Goal: Task Accomplishment & Management: Manage account settings

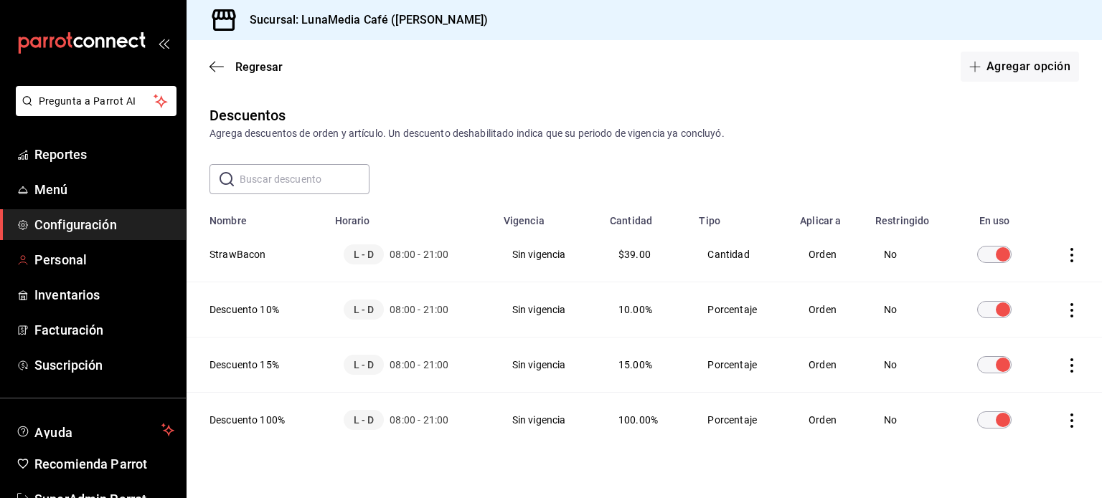
scroll to position [42, 0]
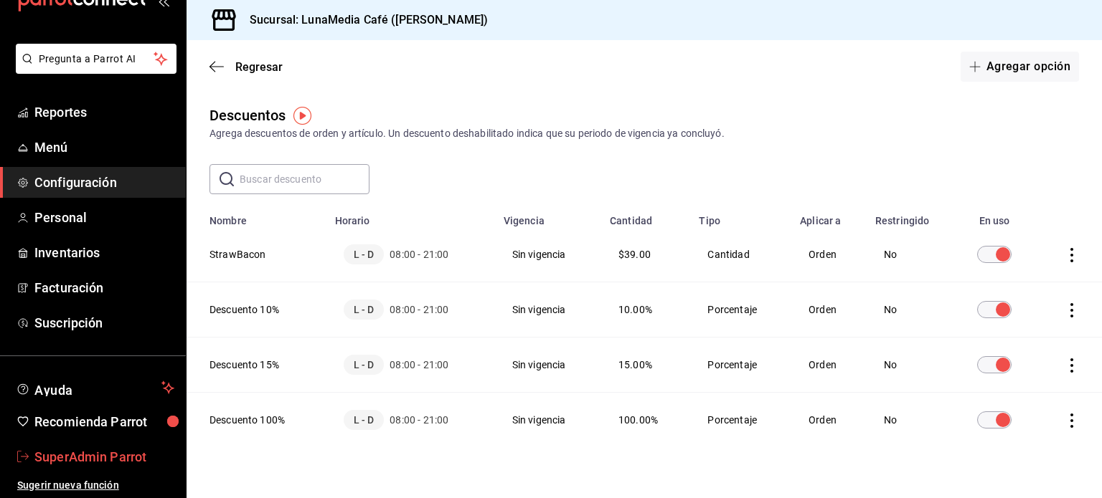
click at [88, 463] on span "SuperAdmin Parrot" at bounding box center [104, 456] width 140 height 19
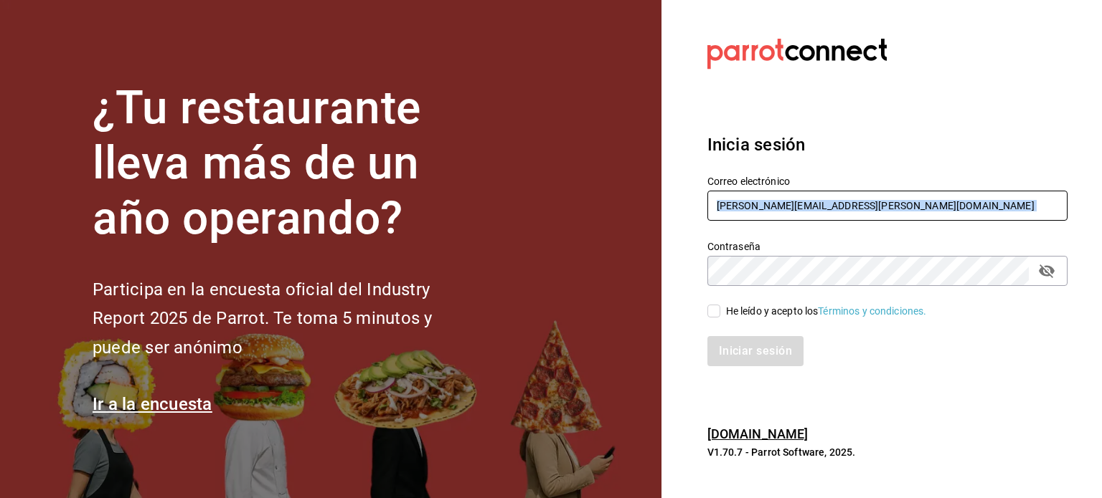
drag, startPoint x: 766, startPoint y: 237, endPoint x: 797, endPoint y: 220, distance: 35.0
click at [797, 220] on div "Correo electrónico rodrigo.hurtado@parrotsoftware.io Contraseña Contraseña He l…" at bounding box center [878, 262] width 377 height 209
click at [797, 220] on input "rodrigo.hurtado@parrotsoftware.io" at bounding box center [887, 206] width 360 height 30
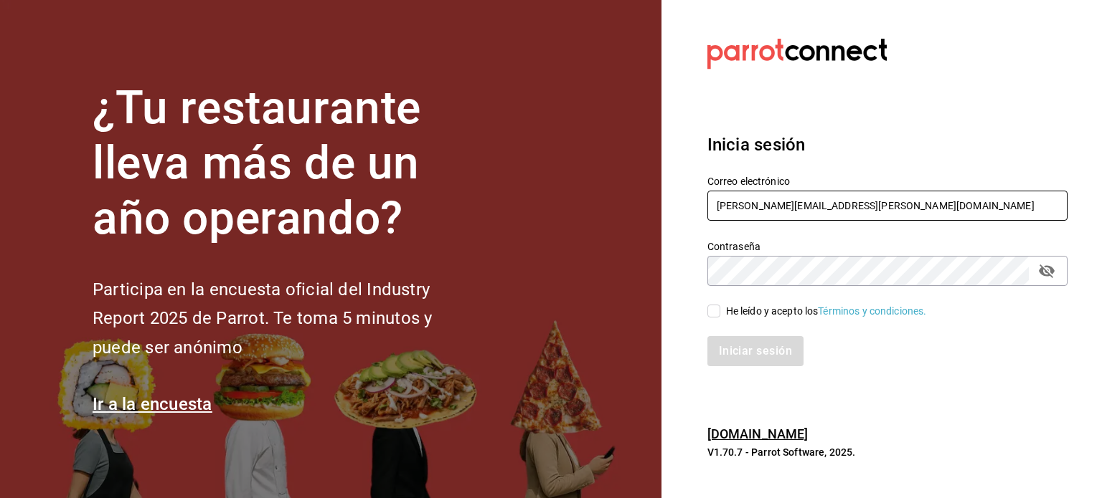
paste input "cococrazy@tijuana.com"
type input "cococrazy@tijuana.com"
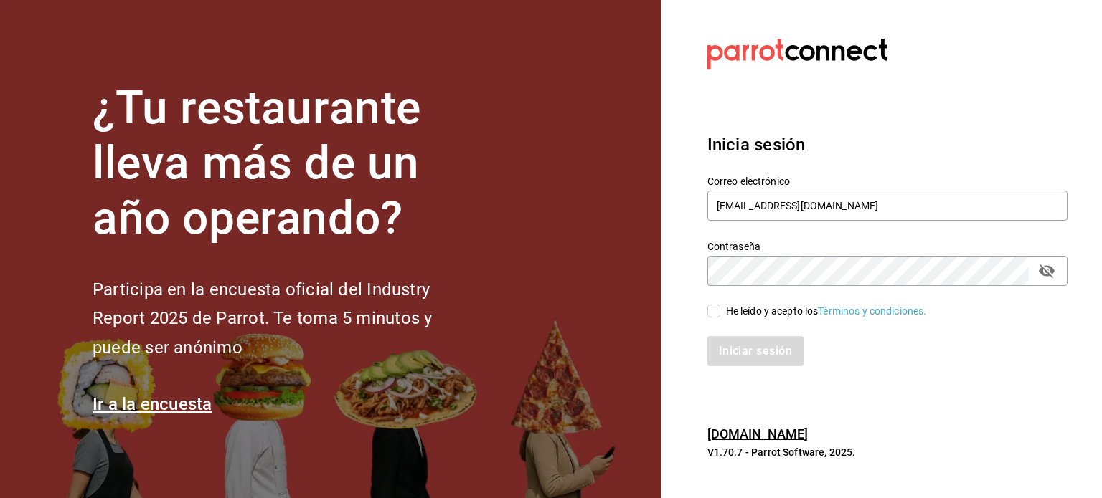
click at [714, 314] on input "He leído y acepto los Términos y condiciones." at bounding box center [713, 311] width 13 height 13
checkbox input "true"
click at [747, 345] on button "Iniciar sesión" at bounding box center [756, 351] width 98 height 30
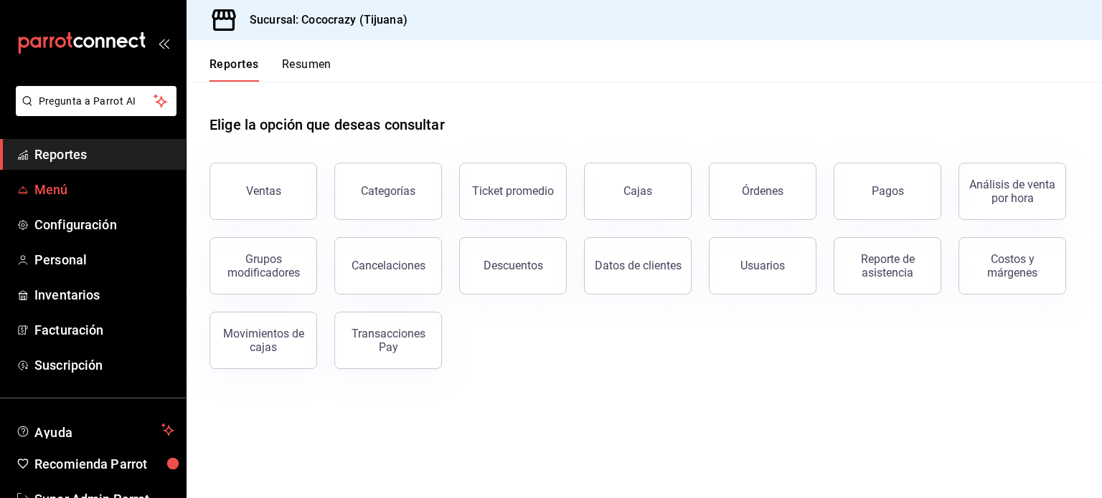
click at [80, 190] on span "Menú" at bounding box center [104, 189] width 140 height 19
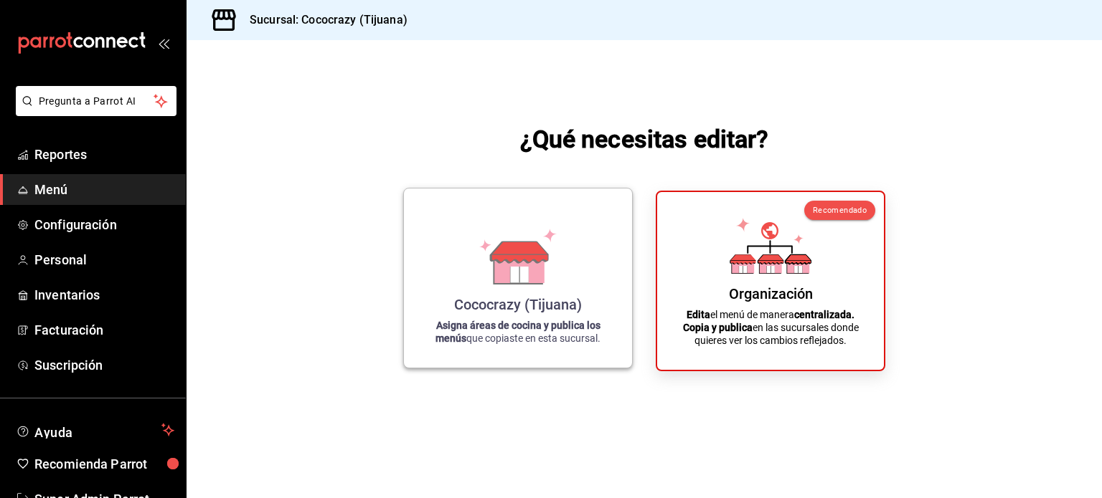
click at [608, 274] on div "Cococrazy (Tijuana) Asigna áreas de cocina y publica los menús que copiaste en …" at bounding box center [518, 278] width 194 height 156
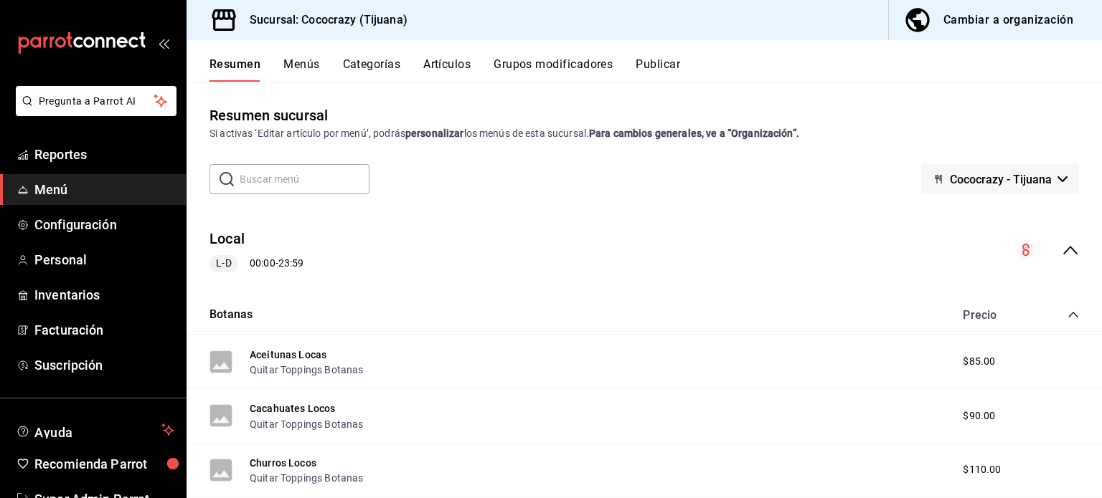
click at [316, 66] on button "Menús" at bounding box center [301, 69] width 36 height 24
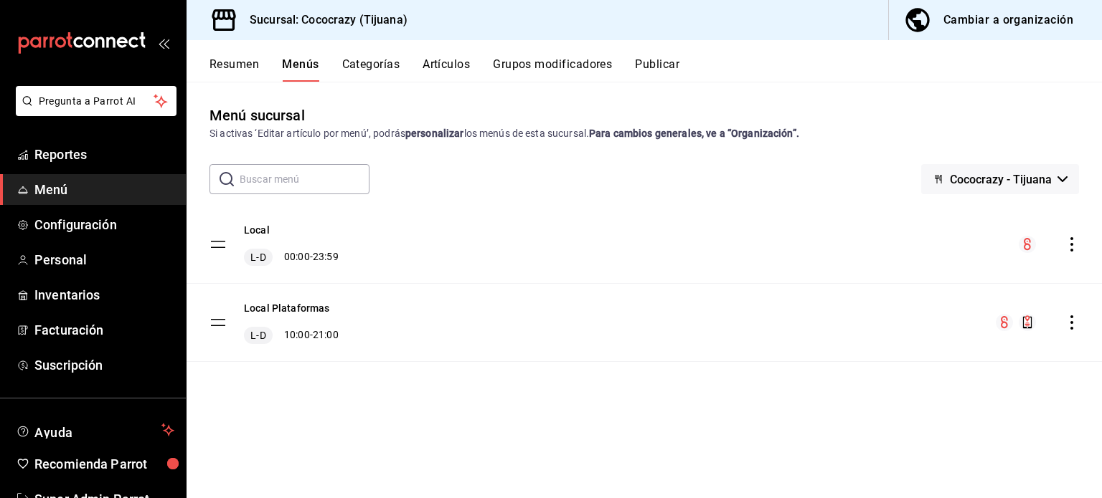
click at [971, 14] on div "Cambiar a organización" at bounding box center [1008, 20] width 130 height 20
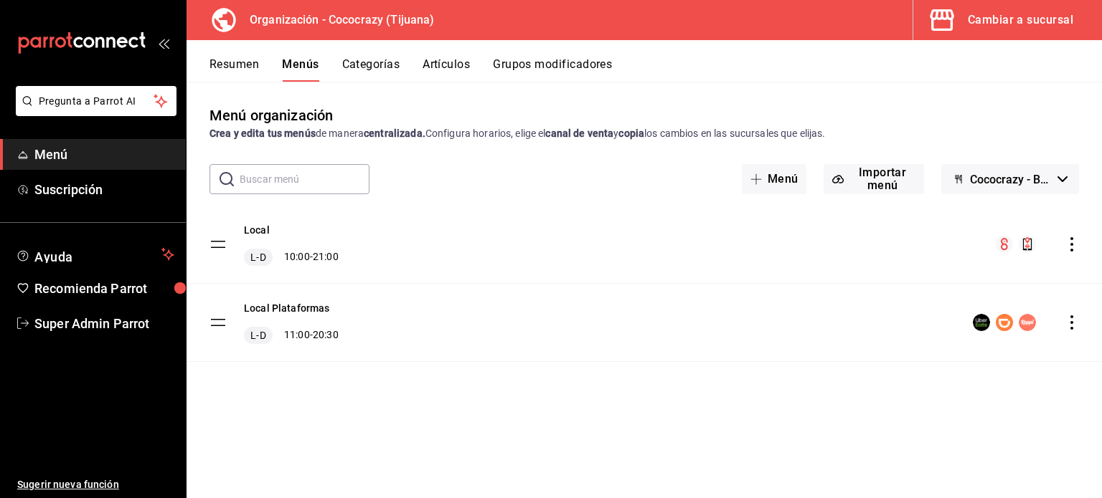
click at [242, 70] on button "Resumen" at bounding box center [233, 69] width 49 height 24
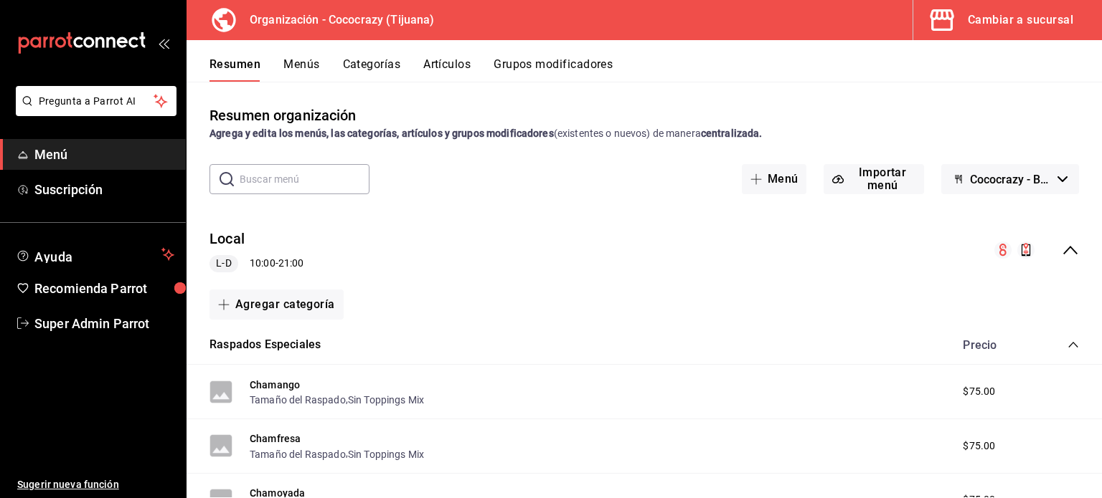
click at [305, 70] on button "Menús" at bounding box center [301, 69] width 36 height 24
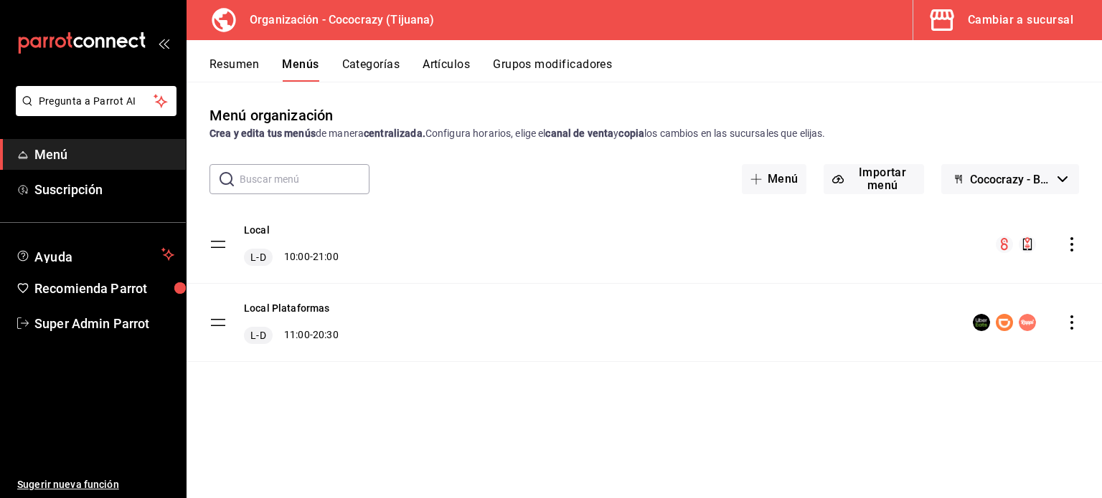
click at [1039, 22] on div "Cambiar a sucursal" at bounding box center [1019, 20] width 105 height 20
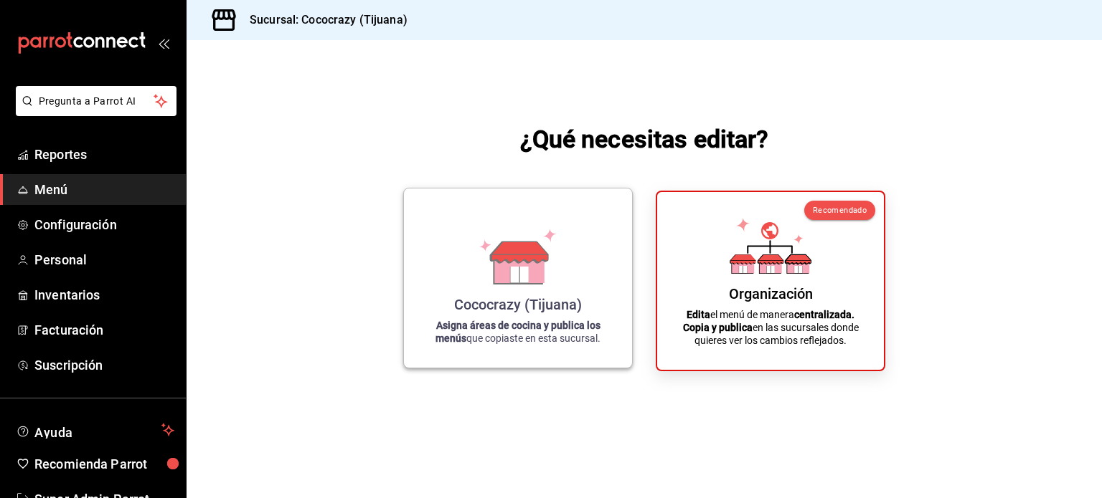
click at [516, 298] on div "Cococrazy (Tijuana)" at bounding box center [518, 304] width 128 height 17
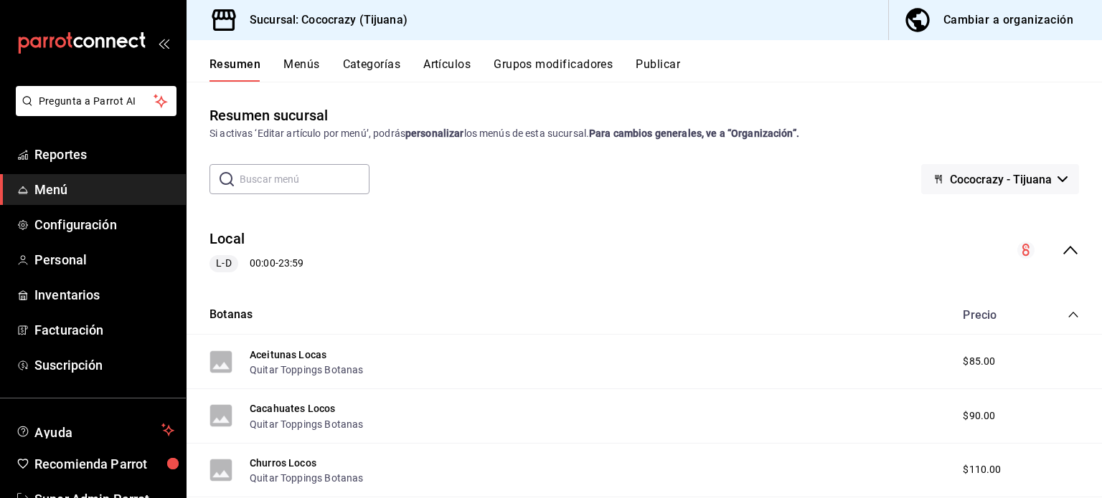
click at [299, 65] on button "Menús" at bounding box center [301, 69] width 36 height 24
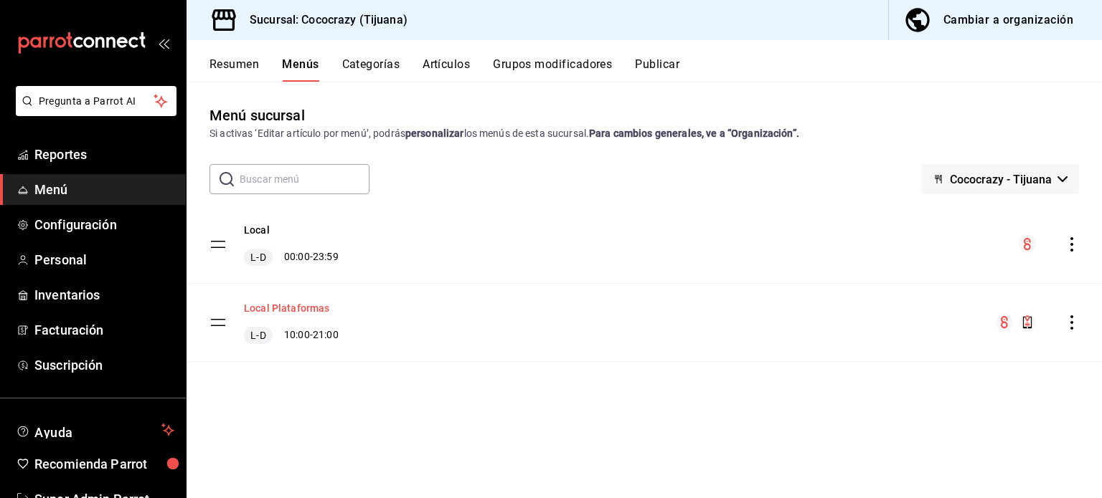
click at [286, 312] on button "Local Plataformas" at bounding box center [287, 308] width 86 height 14
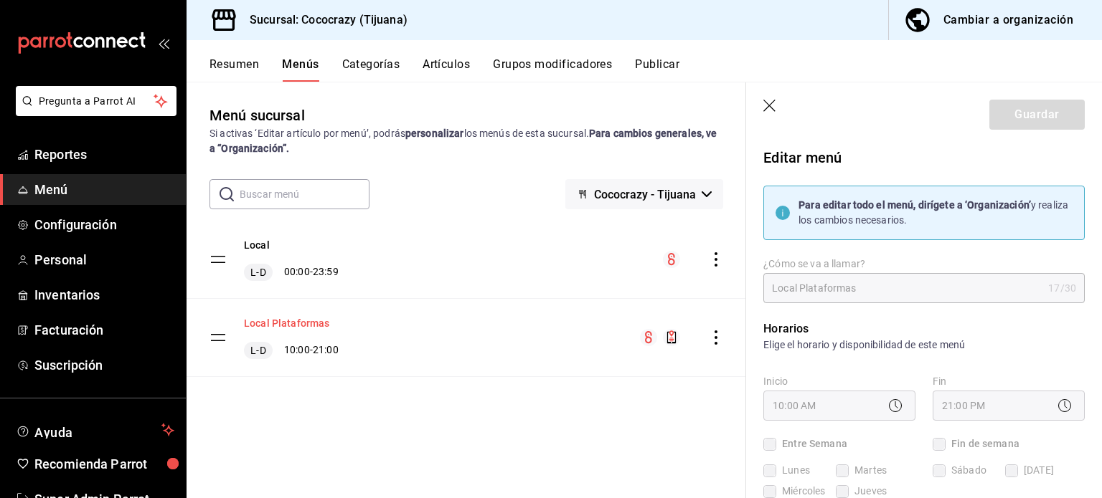
checkbox input "true"
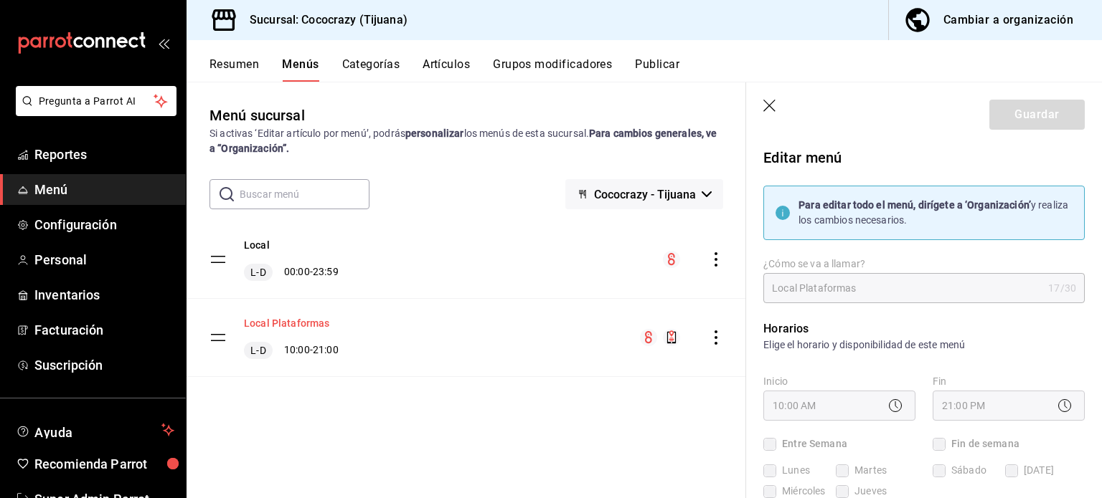
checkbox input "true"
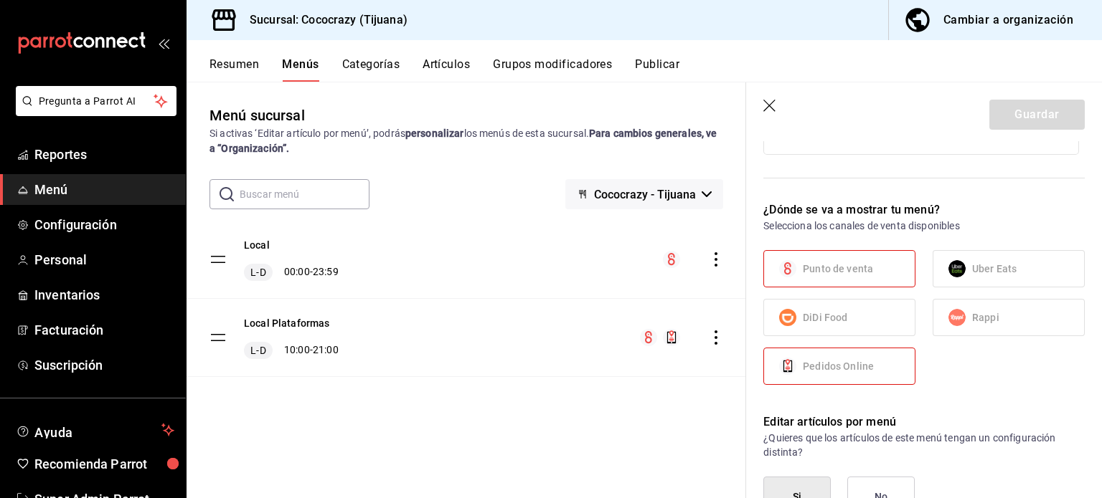
scroll to position [875, 0]
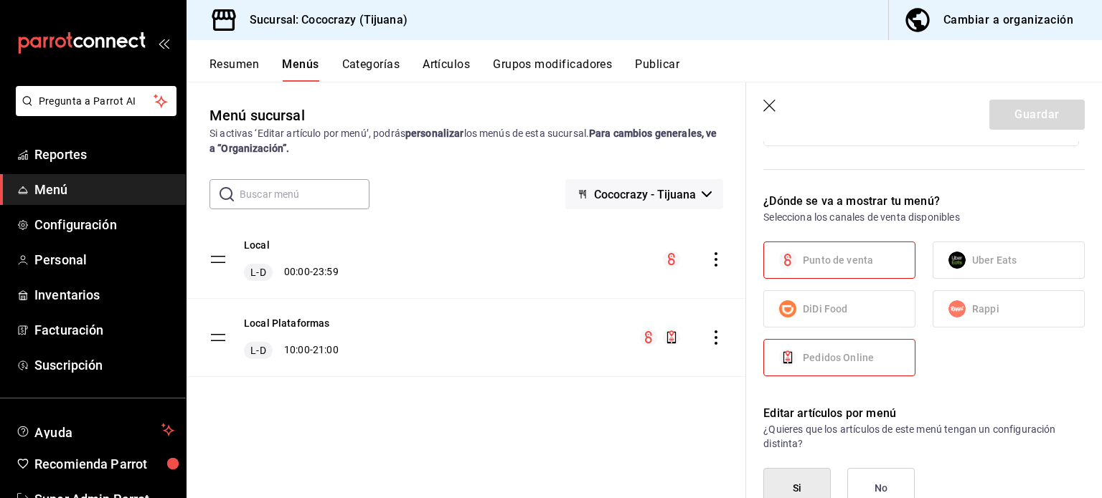
click at [939, 254] on label "Uber Eats" at bounding box center [1008, 260] width 151 height 36
click at [813, 256] on span "Punto de venta" at bounding box center [837, 260] width 70 height 15
click at [823, 309] on span "DiDi Food" at bounding box center [824, 309] width 44 height 15
click at [976, 17] on div "Cambiar a organización" at bounding box center [1008, 20] width 130 height 20
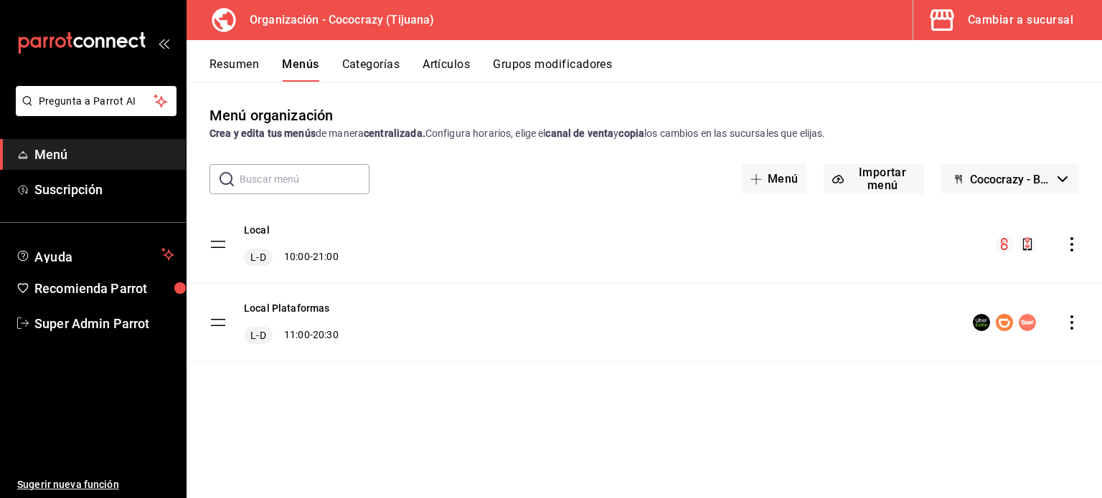
click at [1077, 316] on icon "actions" at bounding box center [1071, 323] width 14 height 14
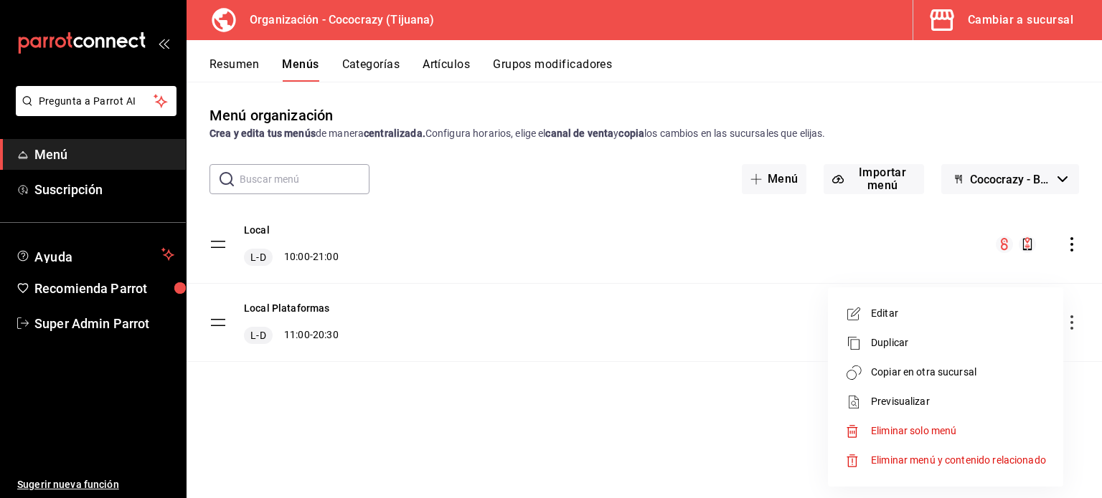
click at [537, 352] on div at bounding box center [551, 249] width 1102 height 498
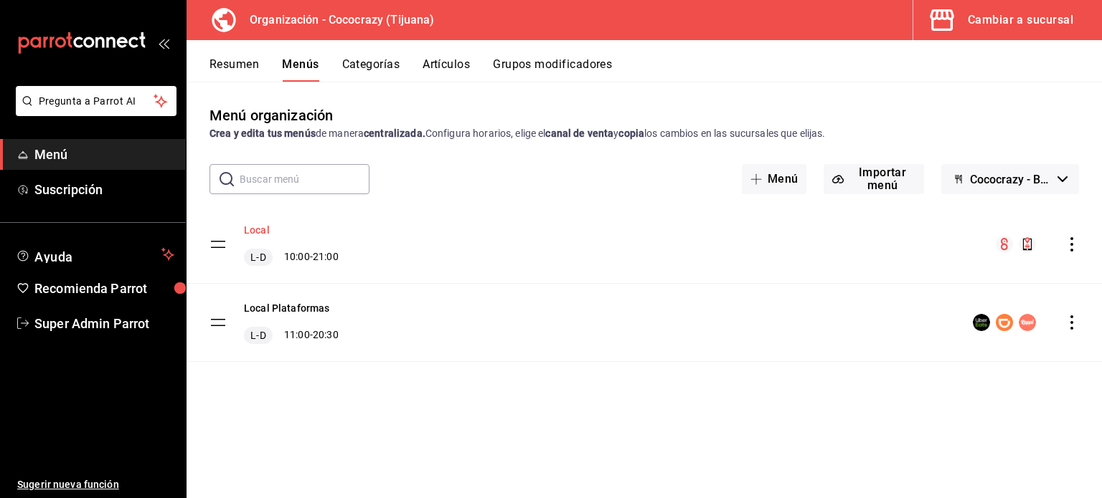
click at [252, 230] on button "Local" at bounding box center [257, 230] width 26 height 14
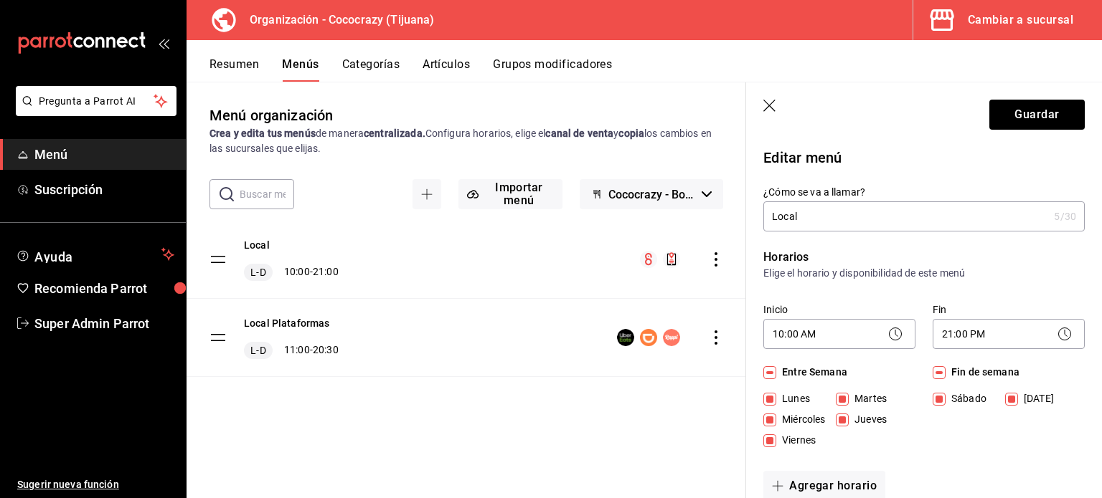
click at [241, 71] on button "Resumen" at bounding box center [233, 69] width 49 height 24
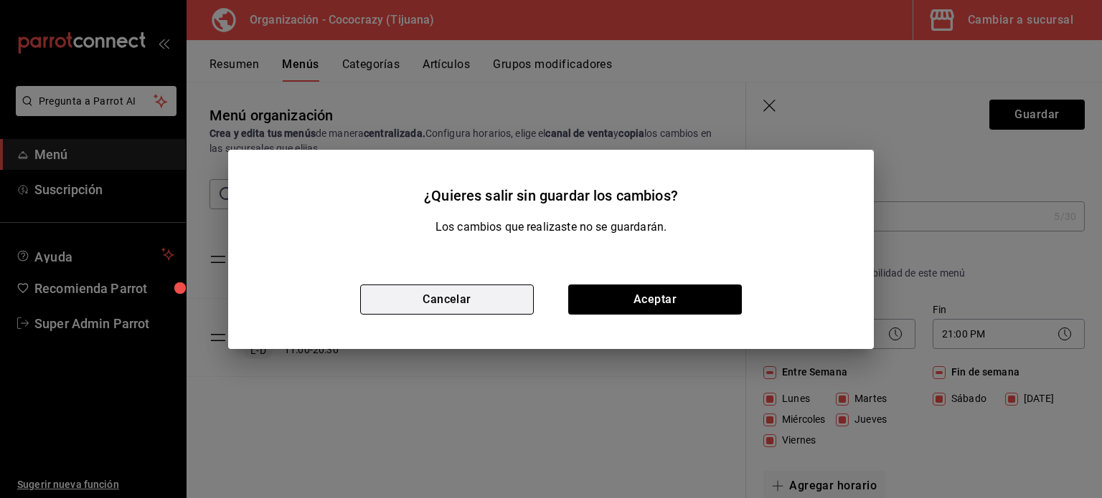
click at [448, 309] on button "Cancelar" at bounding box center [447, 300] width 174 height 30
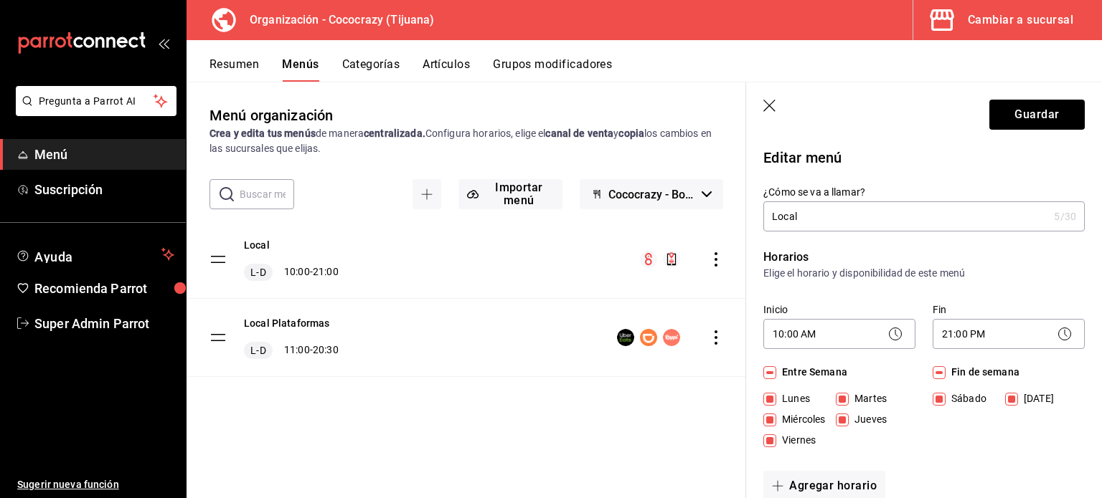
click at [231, 65] on button "Resumen" at bounding box center [233, 69] width 49 height 24
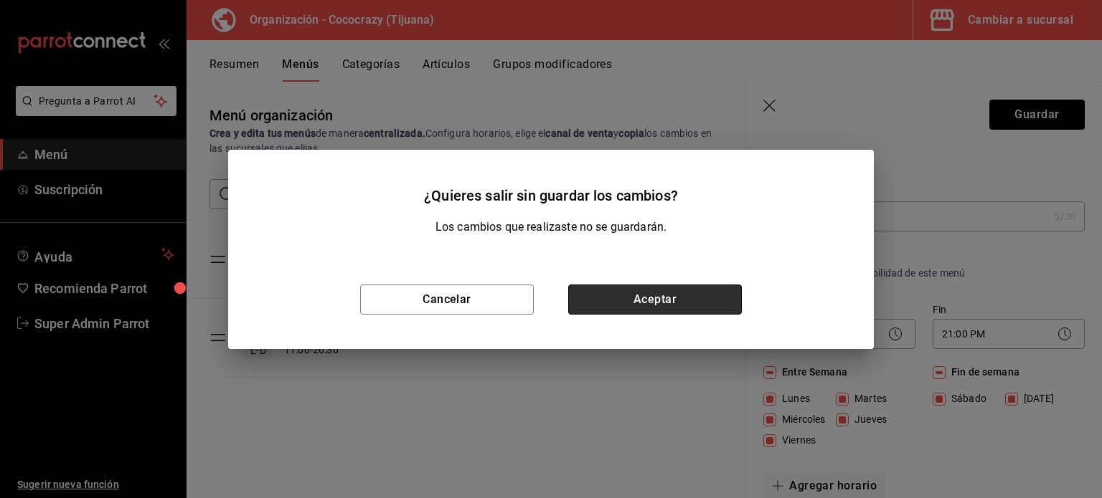
click at [625, 296] on button "Aceptar" at bounding box center [655, 300] width 174 height 30
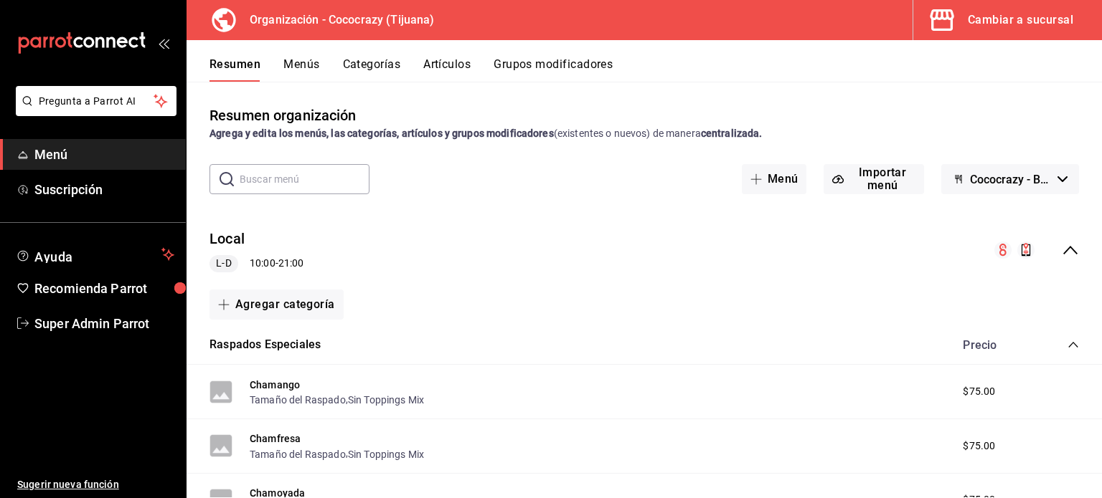
click at [301, 64] on button "Menús" at bounding box center [301, 69] width 36 height 24
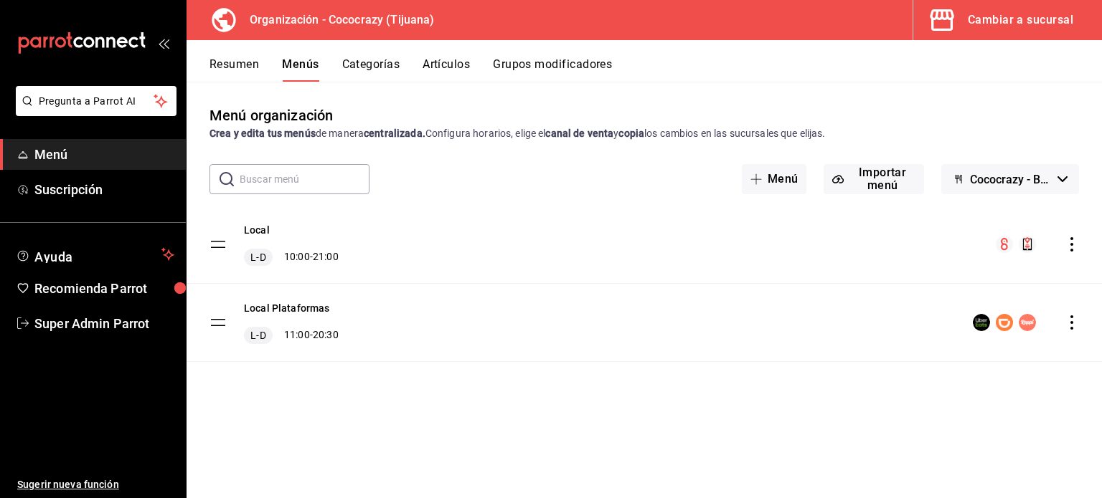
click at [1069, 240] on icon "actions" at bounding box center [1071, 244] width 14 height 14
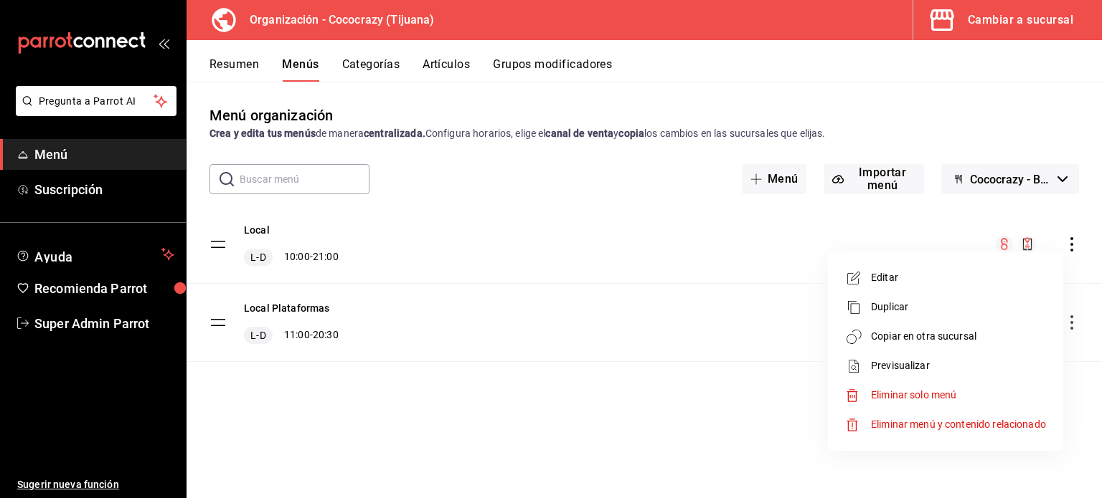
click at [914, 335] on span "Copiar en otra sucursal" at bounding box center [958, 336] width 175 height 15
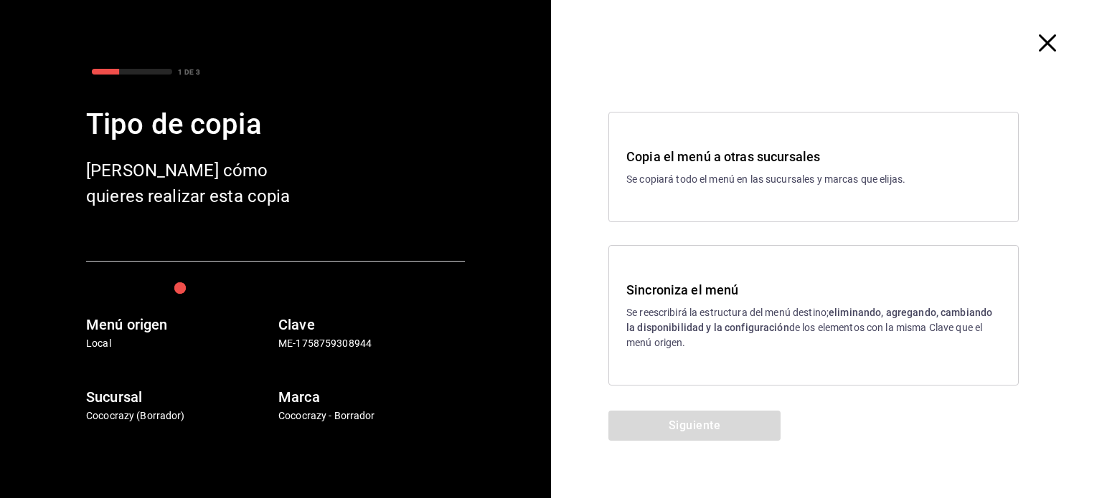
click at [785, 315] on p "Se reescribirá la estructura del menú destino; eliminando, agregando, cambiando…" at bounding box center [813, 328] width 374 height 45
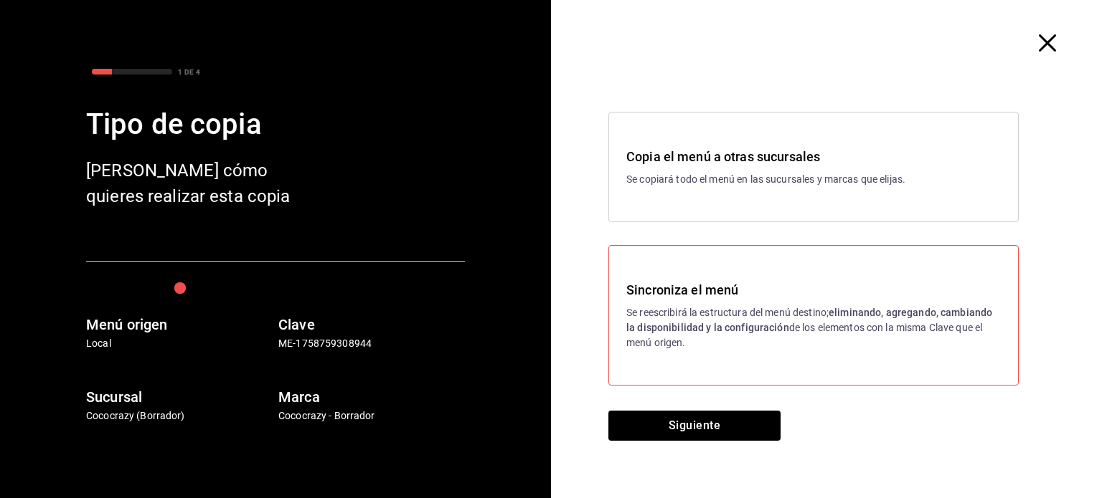
click at [737, 156] on h3 "Copia el menú a otras sucursales" at bounding box center [813, 156] width 374 height 19
click at [722, 417] on button "Siguiente" at bounding box center [694, 426] width 172 height 30
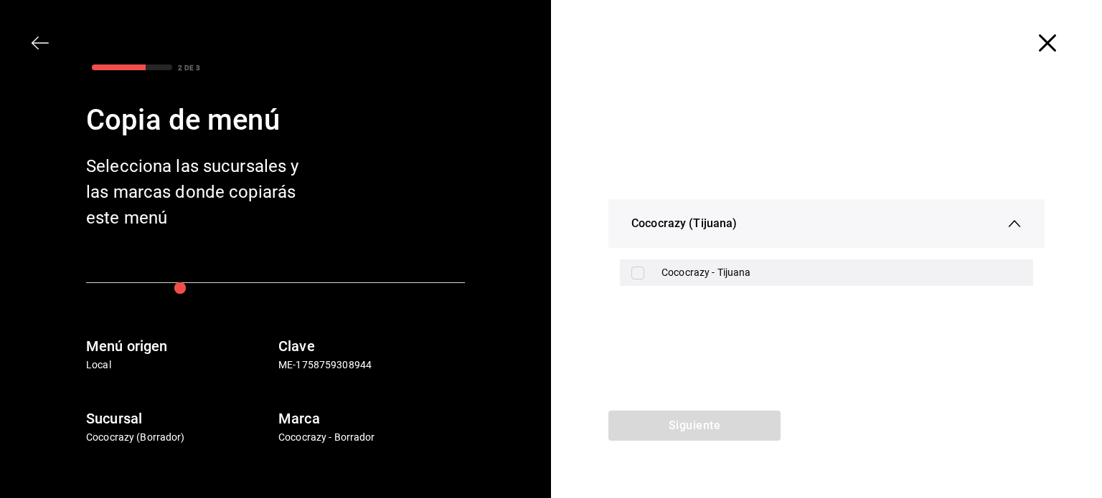
click at [706, 268] on div "Cococrazy - Tijuana" at bounding box center [841, 272] width 360 height 15
checkbox input "true"
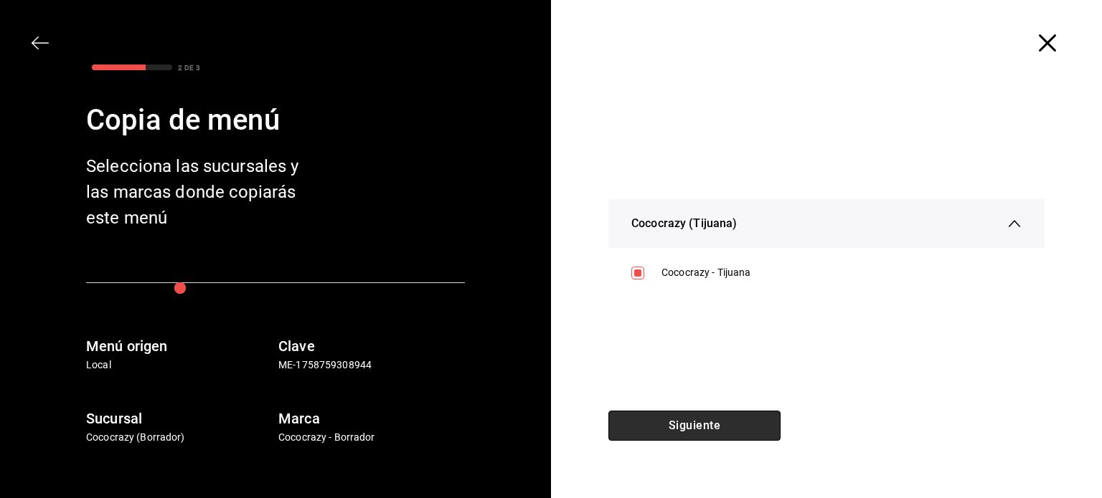
click at [721, 415] on button "Siguiente" at bounding box center [694, 426] width 172 height 30
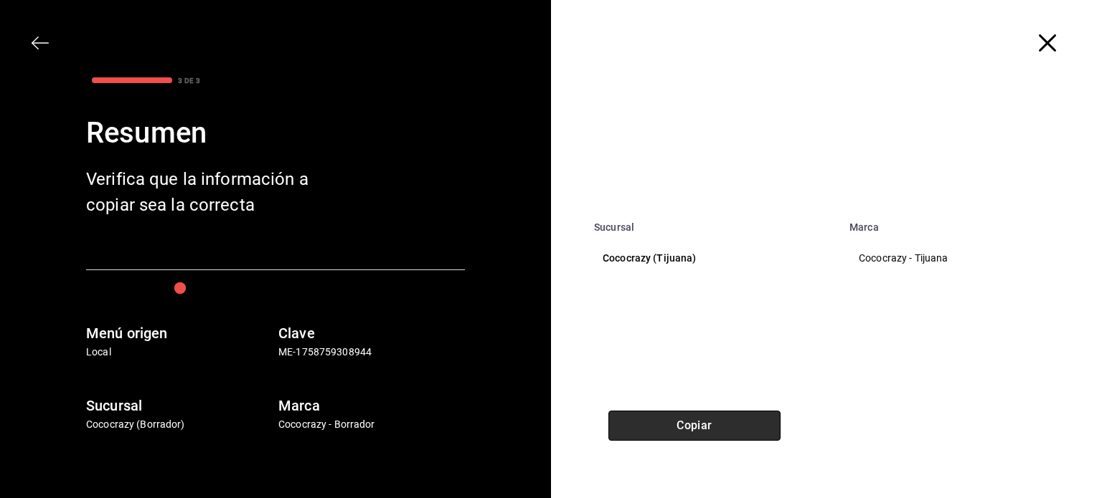
click at [710, 415] on button "Copiar" at bounding box center [694, 426] width 172 height 30
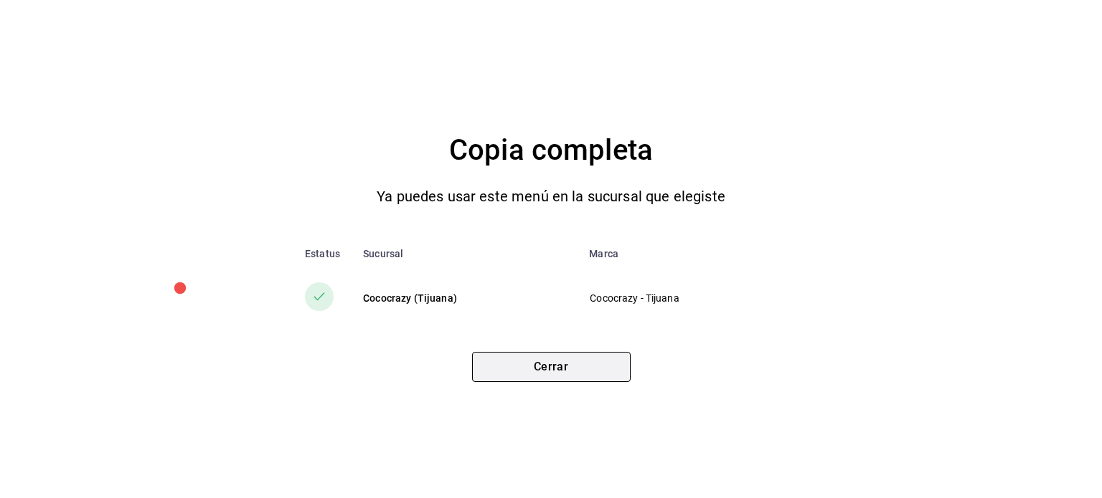
click at [605, 366] on button "Cerrar" at bounding box center [551, 367] width 158 height 30
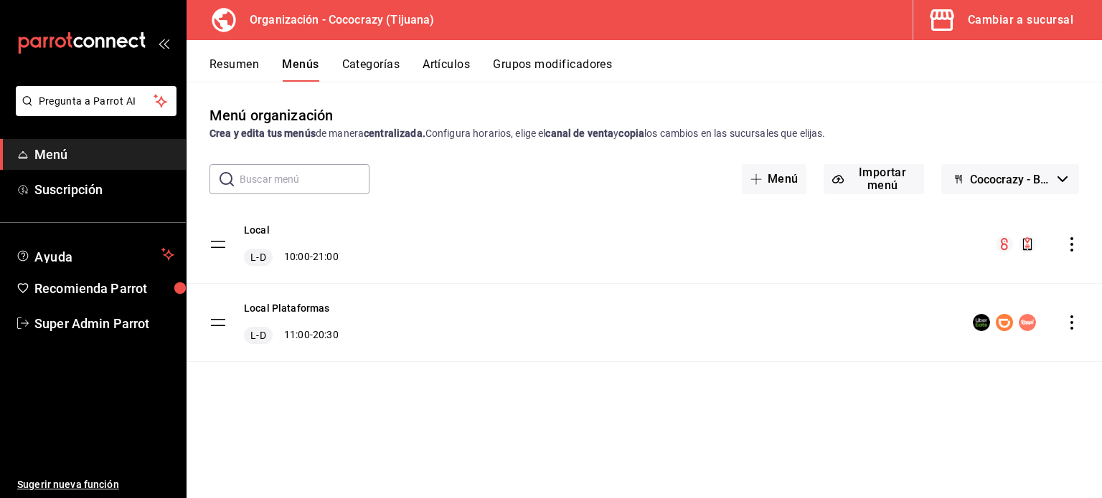
click at [237, 67] on button "Resumen" at bounding box center [233, 69] width 49 height 24
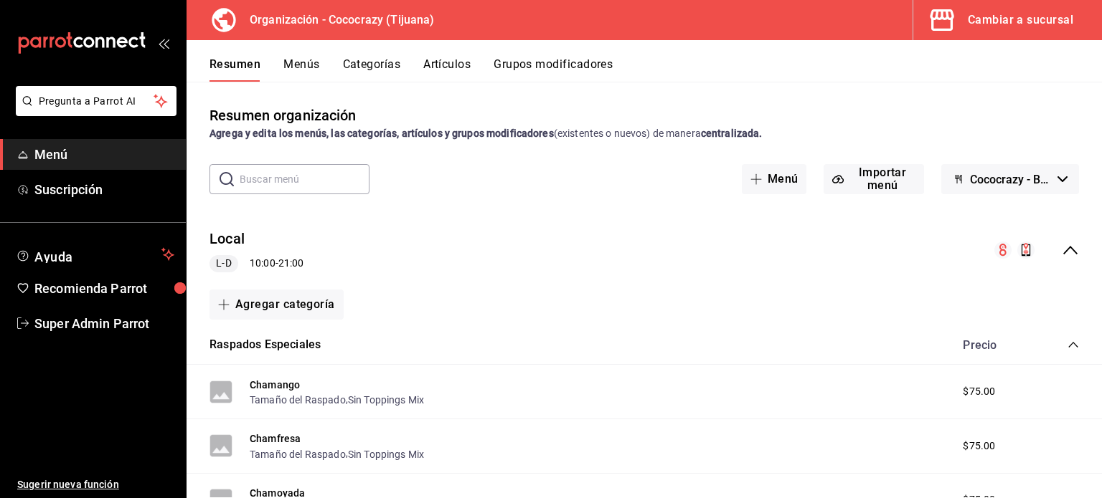
click at [305, 60] on button "Menús" at bounding box center [301, 69] width 36 height 24
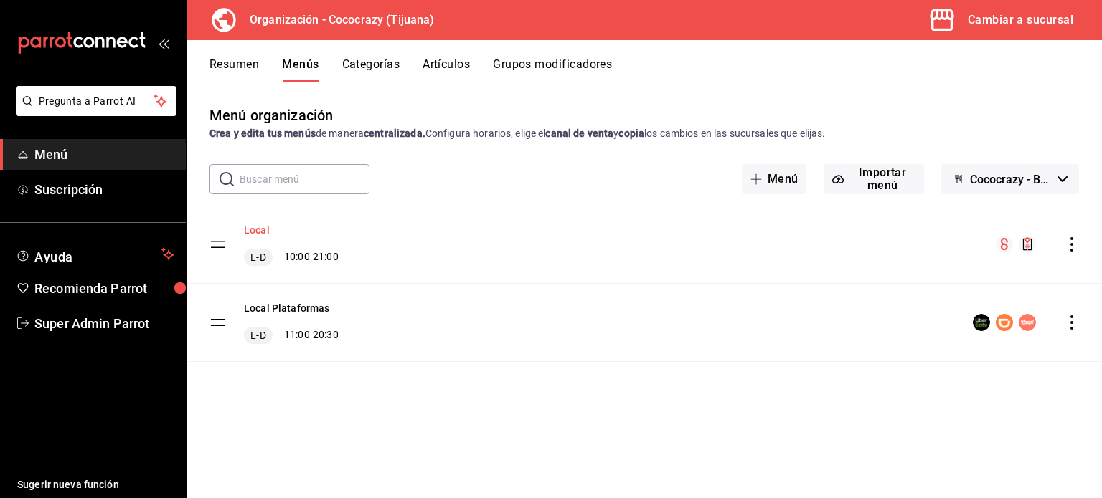
click at [252, 230] on button "Local" at bounding box center [257, 230] width 26 height 14
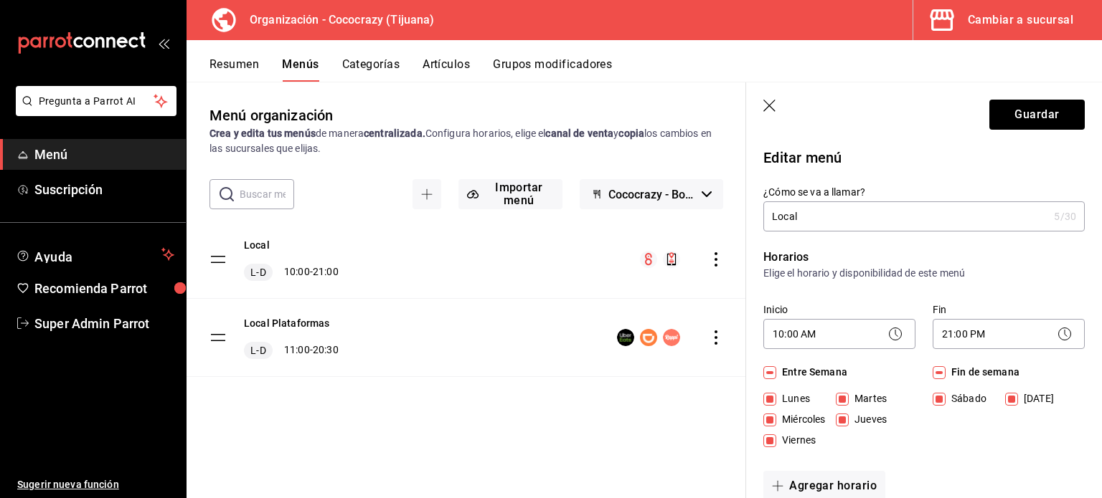
click at [226, 68] on button "Resumen" at bounding box center [233, 69] width 49 height 24
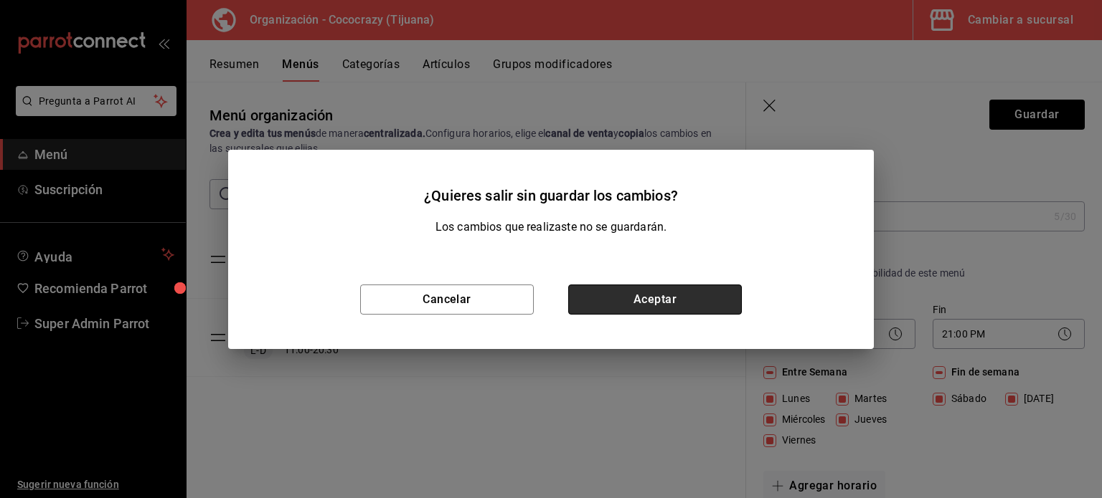
click at [663, 306] on button "Aceptar" at bounding box center [655, 300] width 174 height 30
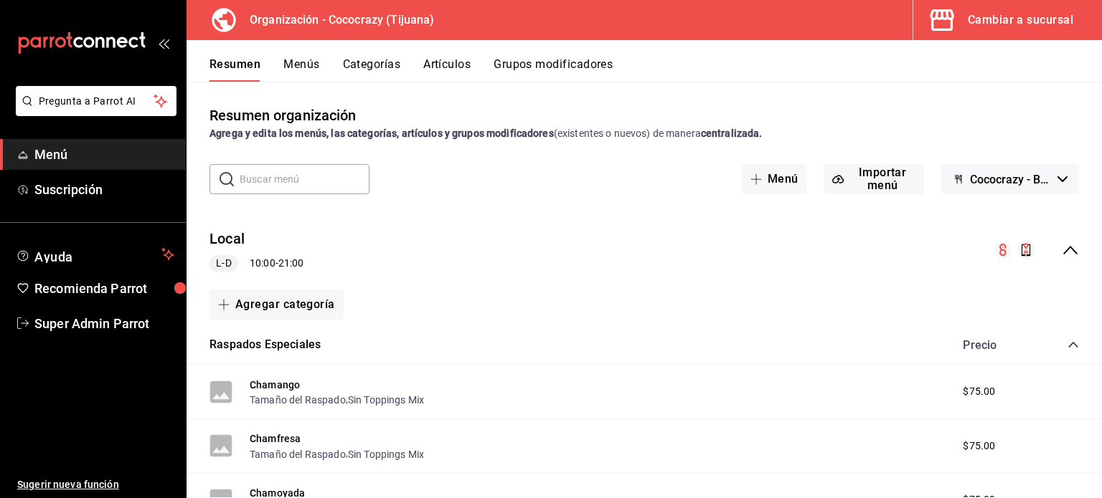
click at [1061, 248] on icon "collapse-menu-row" at bounding box center [1069, 250] width 17 height 17
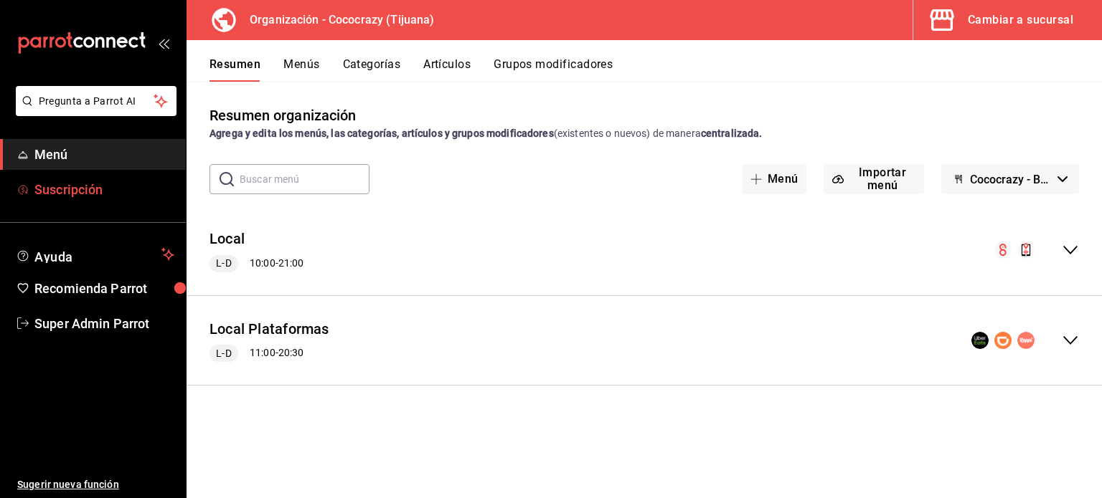
click at [118, 185] on span "Suscripción" at bounding box center [104, 189] width 140 height 19
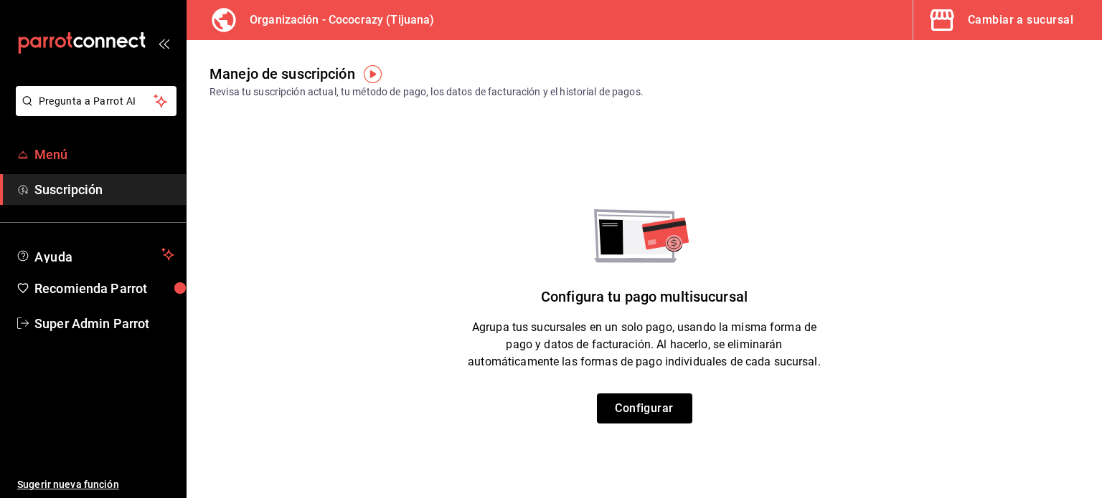
click at [86, 156] on span "Menú" at bounding box center [104, 154] width 140 height 19
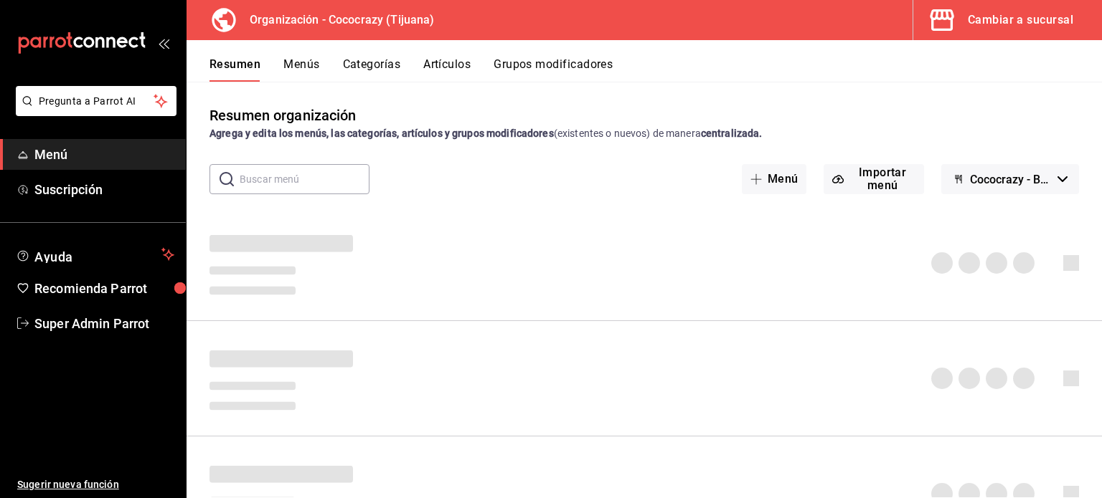
click at [1028, 24] on div "Cambiar a sucursal" at bounding box center [1019, 20] width 105 height 20
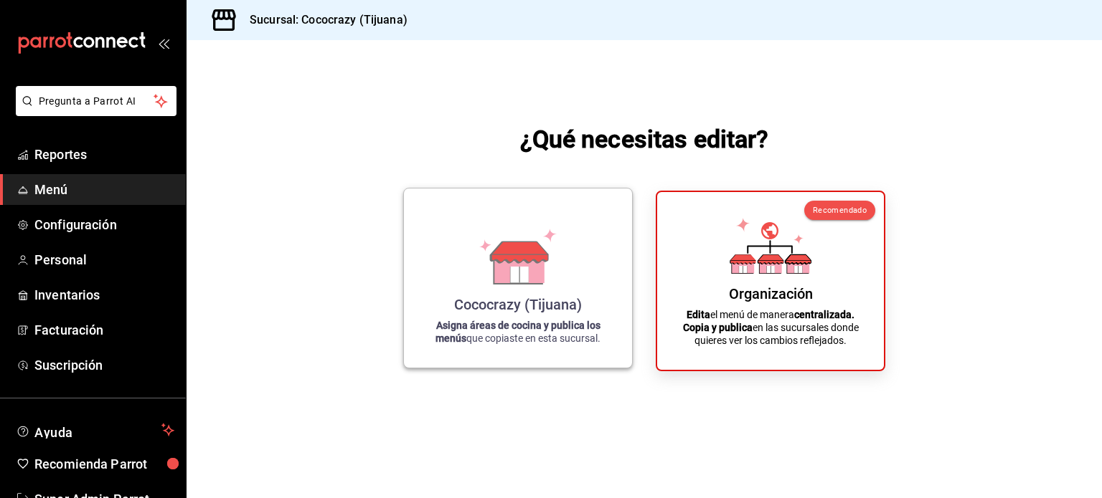
click at [564, 235] on div "Cococrazy (Tijuana) Asigna áreas de cocina y publica los menús que copiaste en …" at bounding box center [518, 278] width 194 height 156
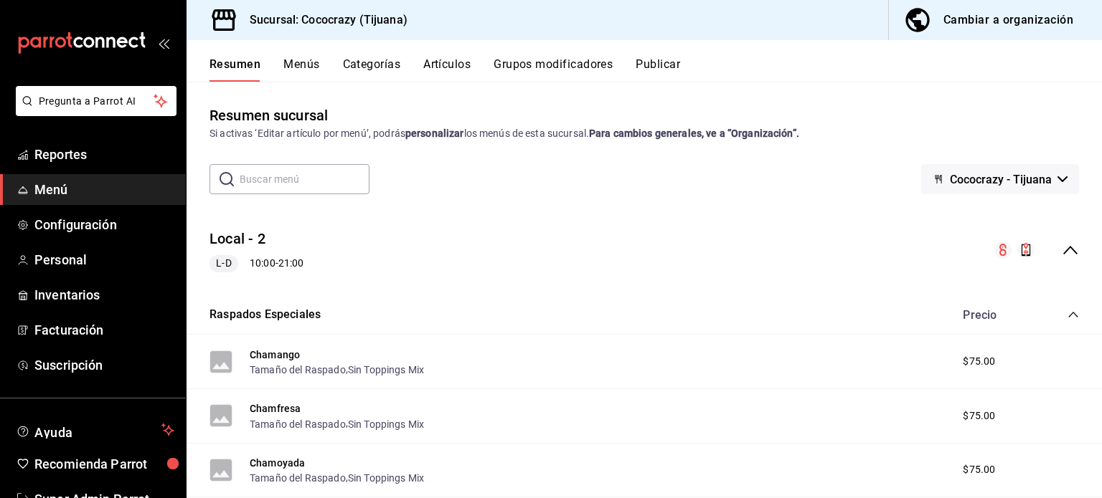
click at [306, 69] on button "Menús" at bounding box center [301, 69] width 36 height 24
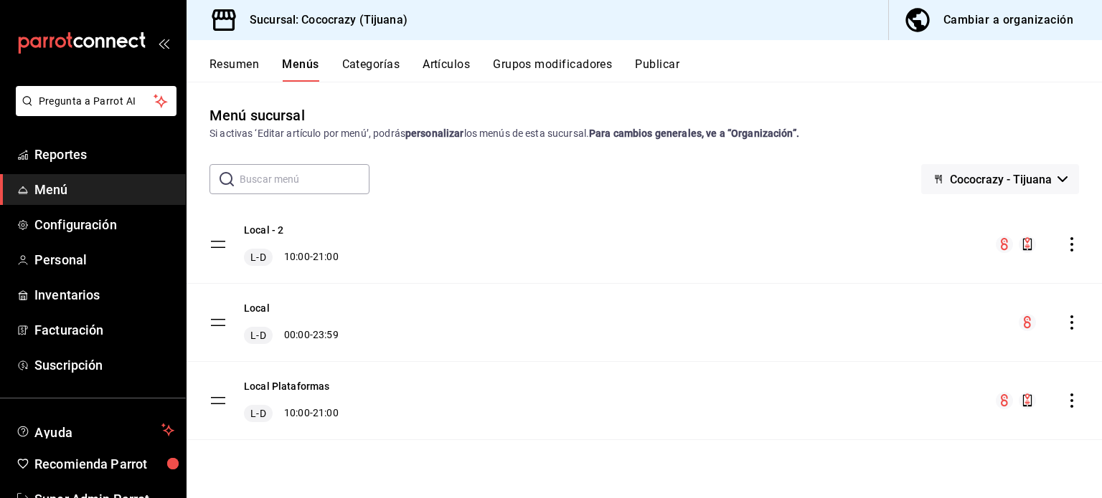
click at [1069, 318] on icon "actions" at bounding box center [1071, 323] width 14 height 14
click at [1071, 237] on div at bounding box center [551, 249] width 1102 height 498
click at [1069, 247] on icon "actions" at bounding box center [1071, 244] width 14 height 14
click at [897, 313] on span "Eliminar menú y contenido relacionado" at bounding box center [958, 306] width 175 height 11
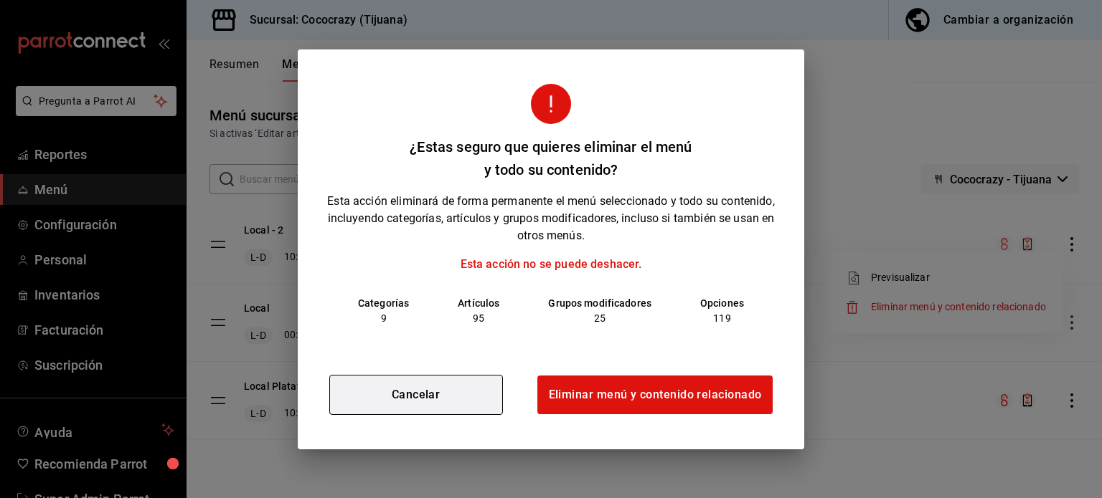
click at [439, 393] on button "Cancelar" at bounding box center [416, 395] width 174 height 40
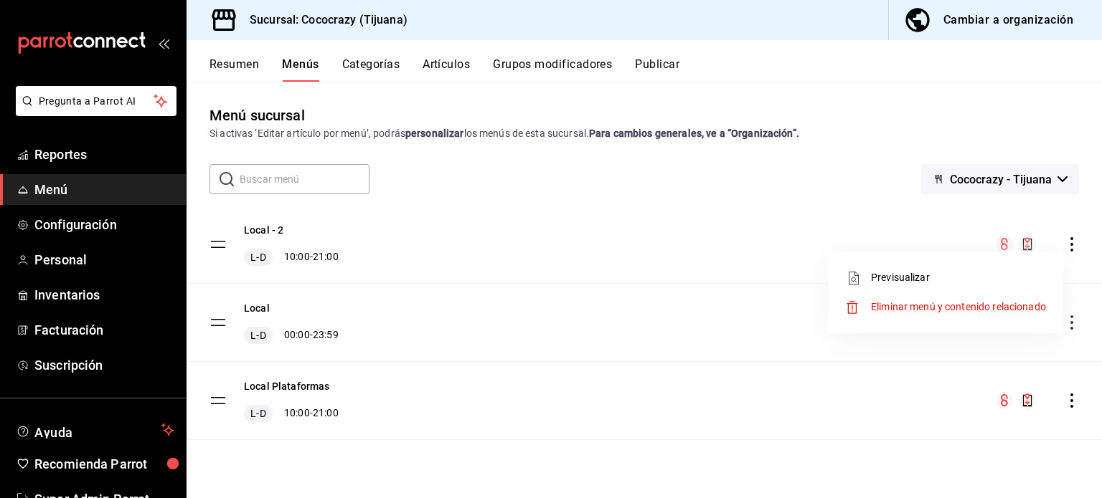
click at [911, 283] on span "Previsualizar" at bounding box center [958, 277] width 175 height 15
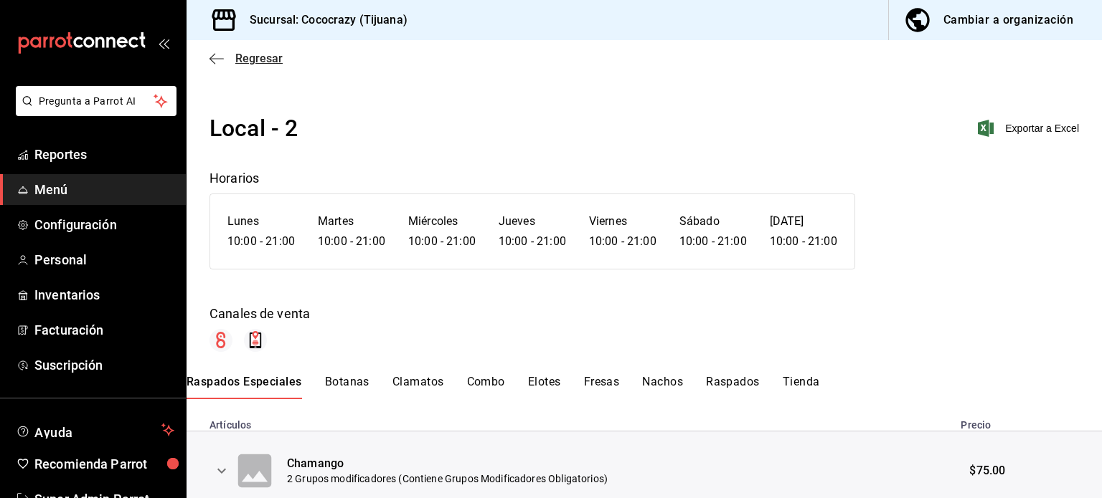
click at [214, 53] on icon "button" at bounding box center [216, 58] width 14 height 13
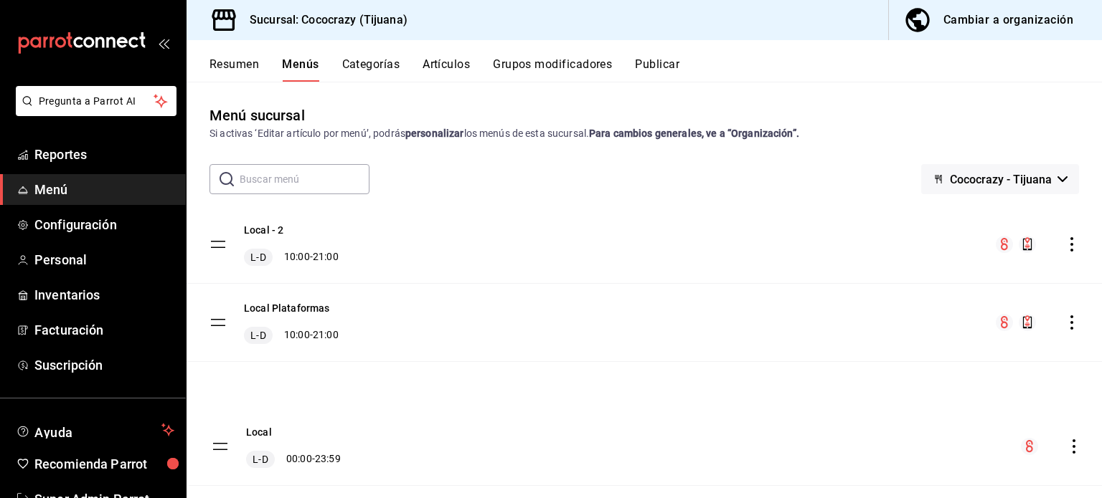
drag, startPoint x: 217, startPoint y: 322, endPoint x: 219, endPoint y: 446, distance: 124.1
drag, startPoint x: 1070, startPoint y: 391, endPoint x: 673, endPoint y: 453, distance: 401.3
click at [673, 453] on div "Local - 2 L-D 10:00 - 21:00 Local Plataformas L-D 10:00 - 21:00 Local L-D 00:00…" at bounding box center [643, 343] width 915 height 275
click at [252, 385] on button "Local" at bounding box center [257, 386] width 26 height 14
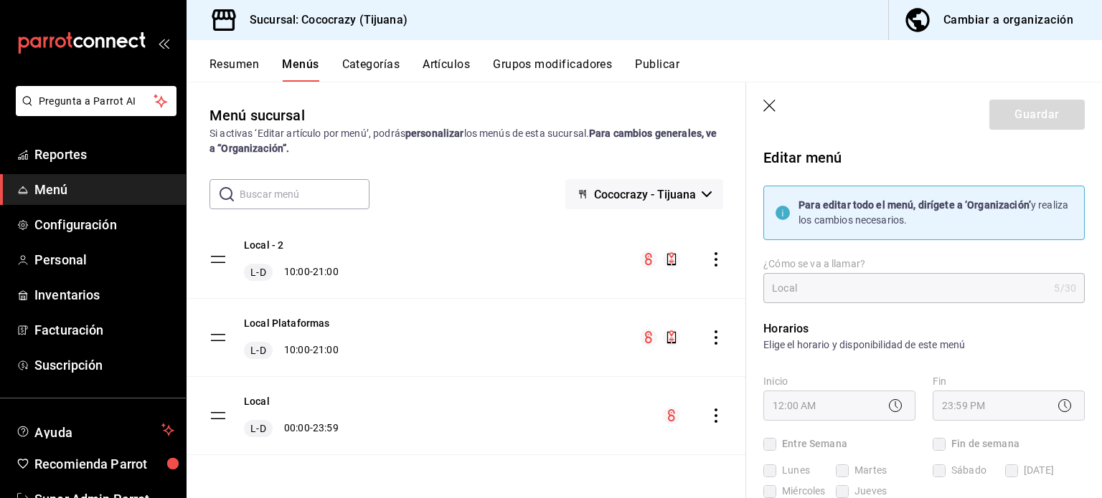
checkbox input "true"
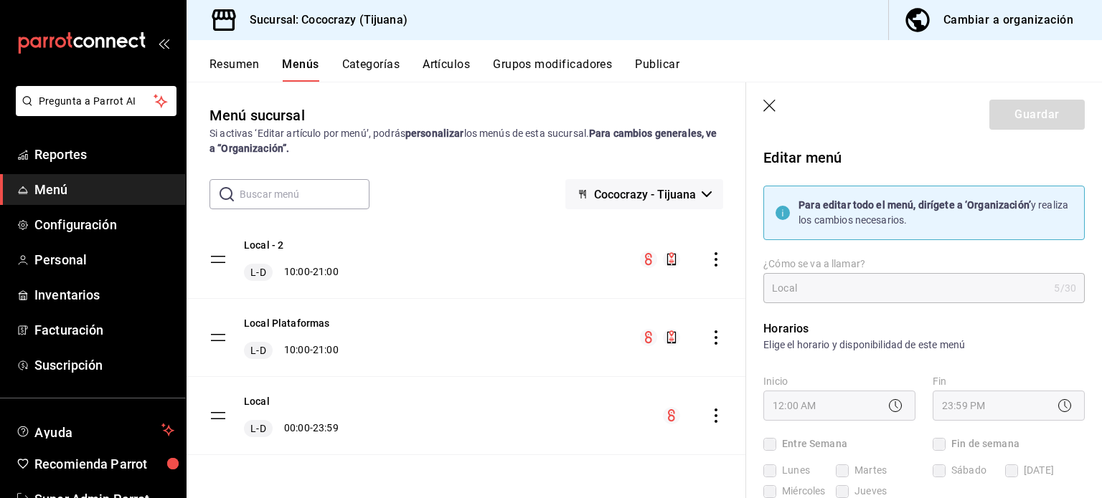
checkbox input "true"
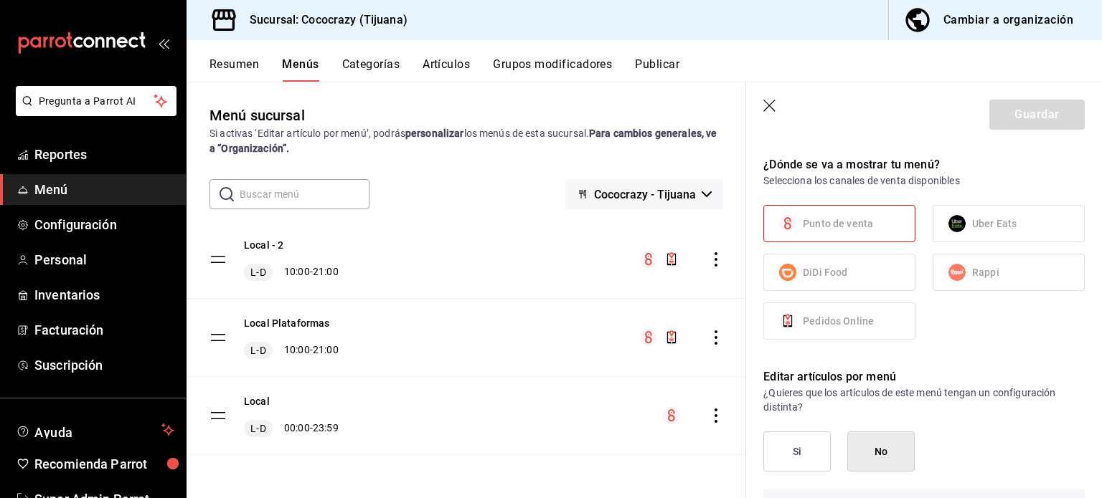
scroll to position [884, 0]
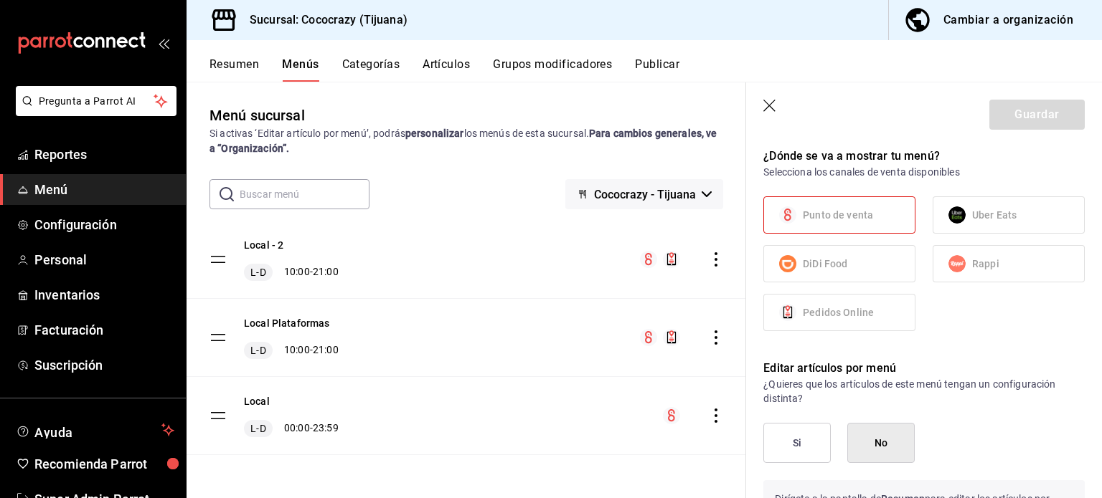
click at [838, 208] on span "Punto de venta" at bounding box center [837, 215] width 70 height 15
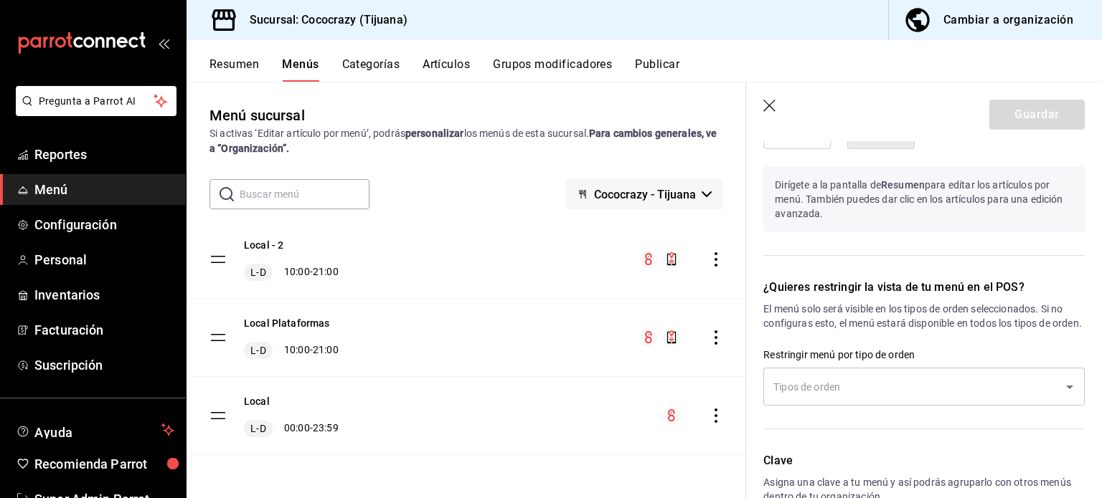
scroll to position [1107, 0]
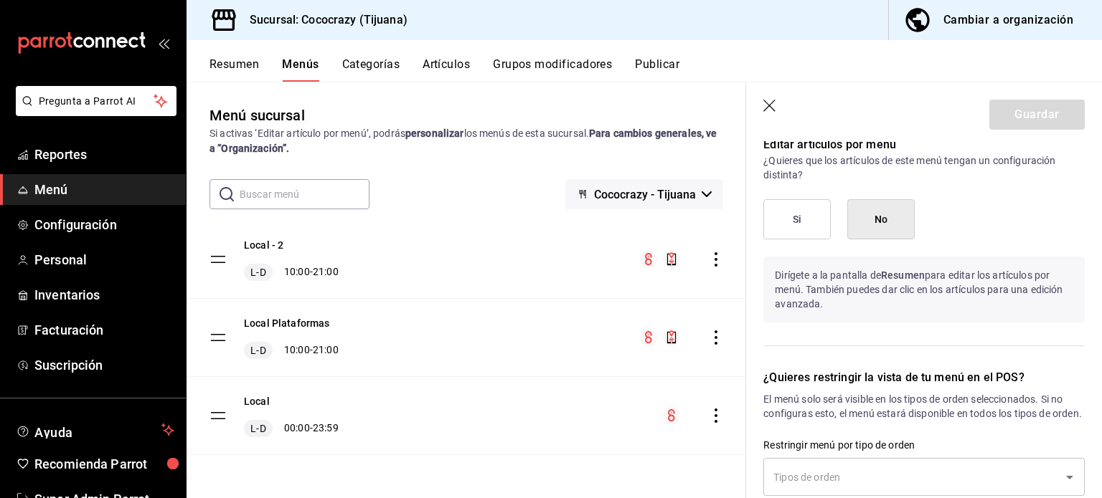
click at [791, 204] on button "Si" at bounding box center [796, 219] width 67 height 40
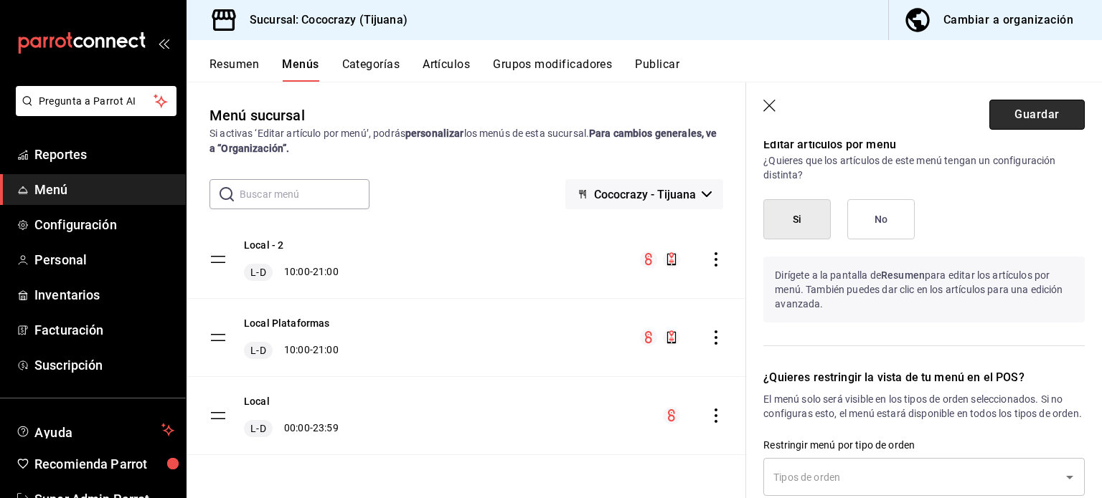
click at [1011, 122] on button "Guardar" at bounding box center [1036, 115] width 95 height 30
checkbox input "false"
type input "1758912755608"
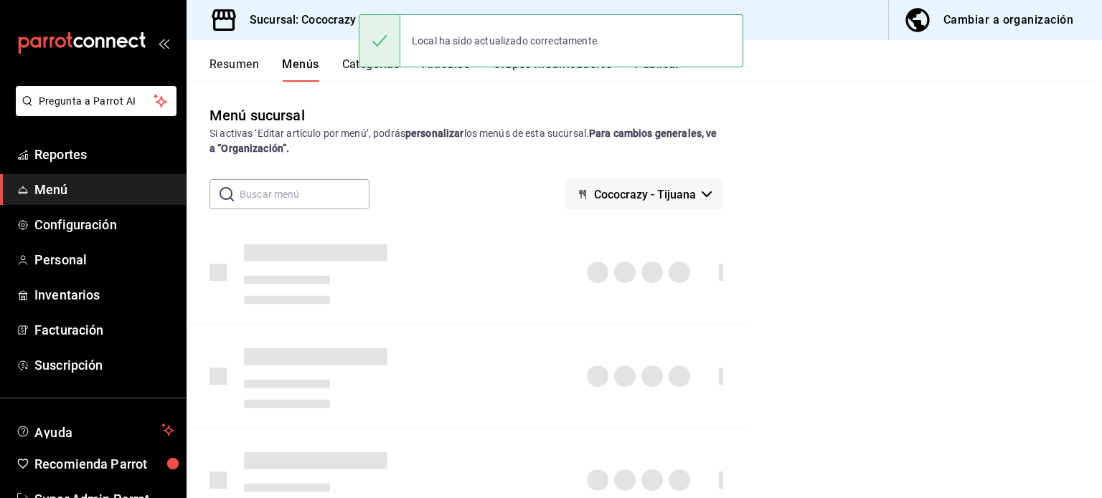
checkbox input "false"
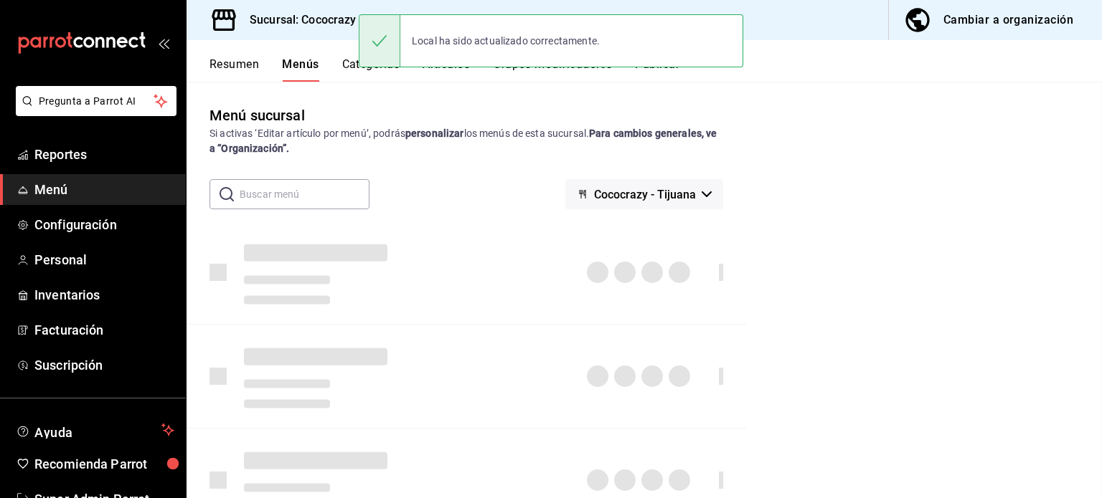
checkbox input "false"
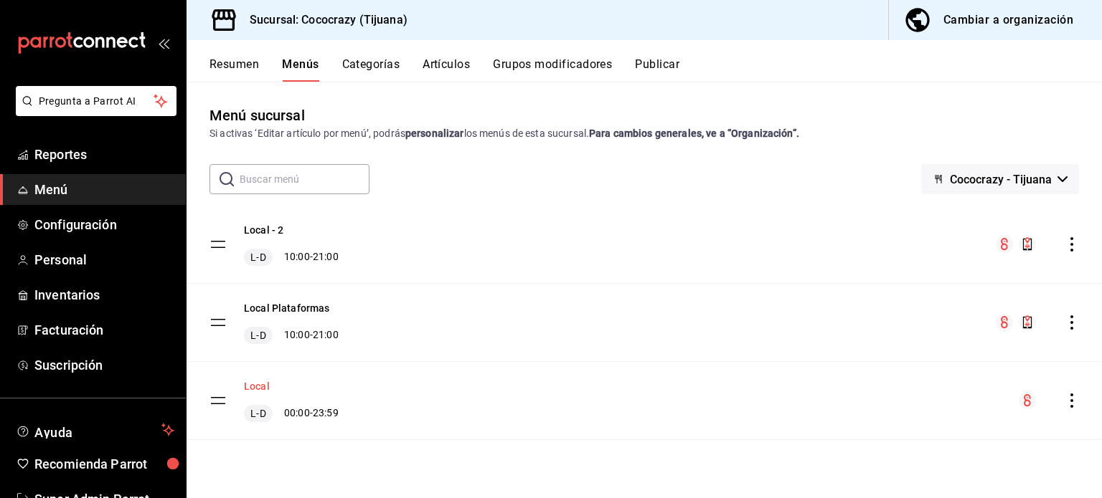
click at [264, 392] on button "Local" at bounding box center [257, 386] width 26 height 14
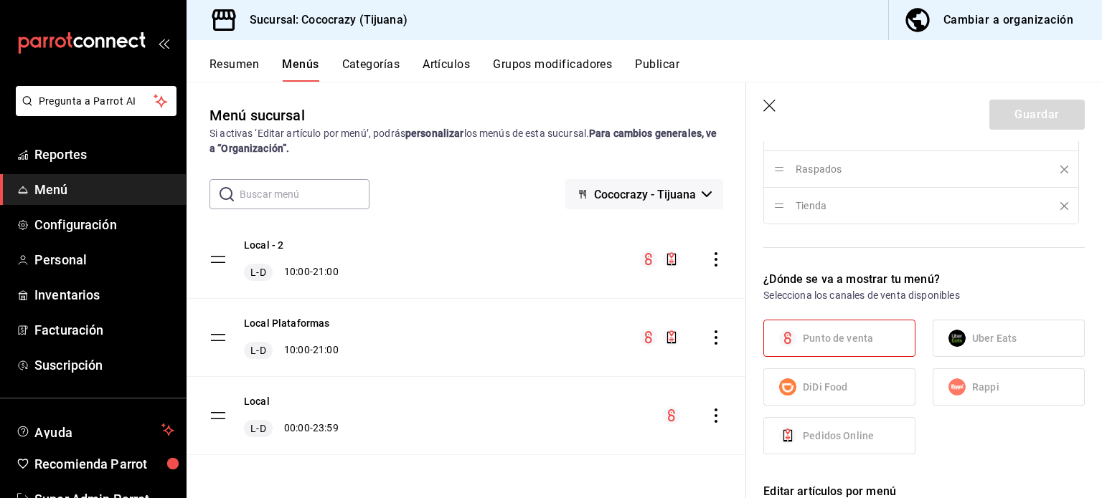
scroll to position [757, 0]
click at [863, 335] on span "Punto de venta" at bounding box center [837, 341] width 70 height 15
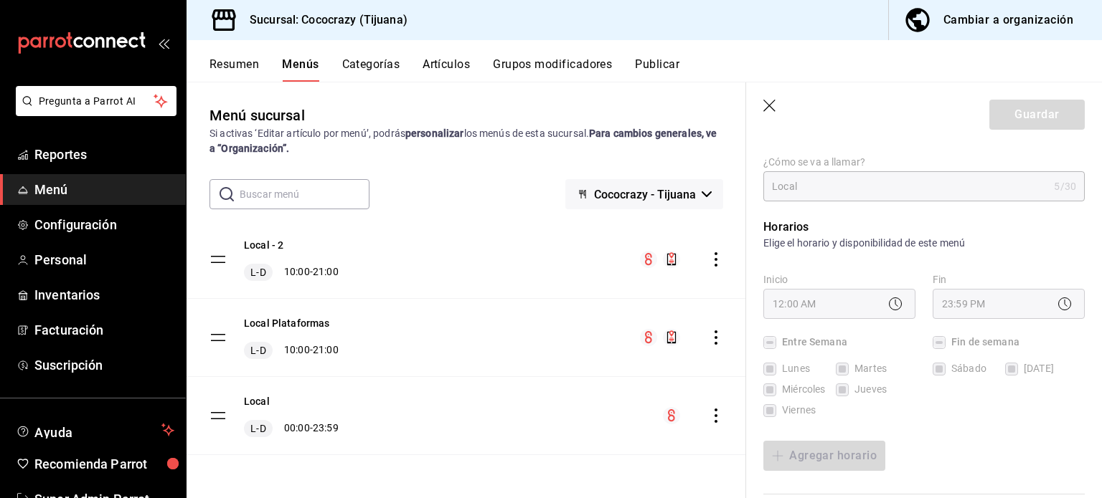
scroll to position [0, 0]
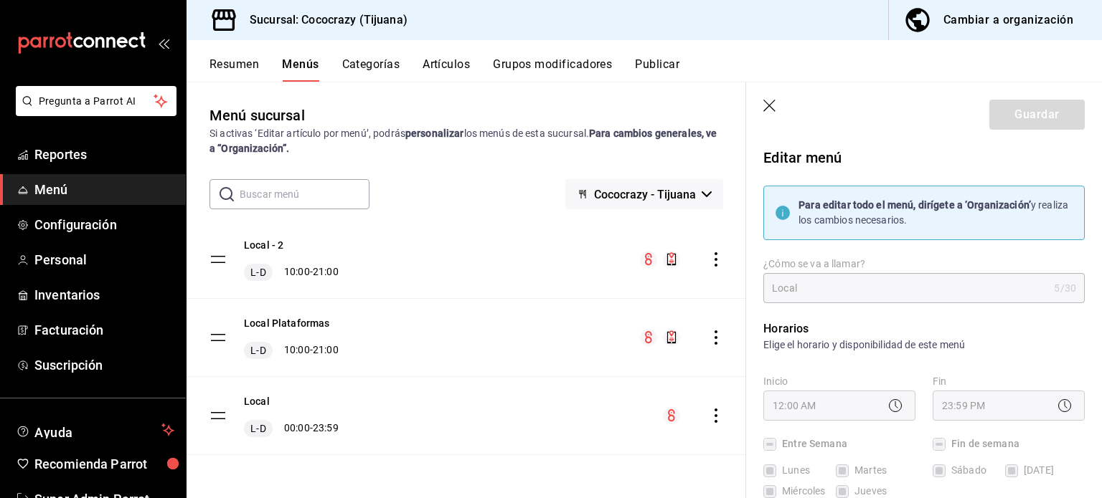
click at [764, 105] on icon "button" at bounding box center [770, 107] width 14 height 14
checkbox input "false"
type input "1758912776410"
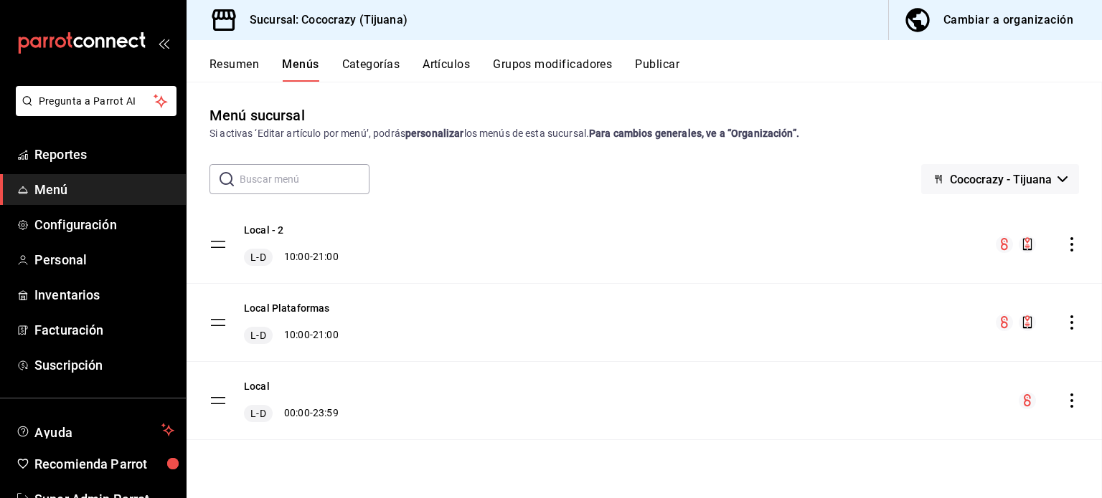
checkbox input "false"
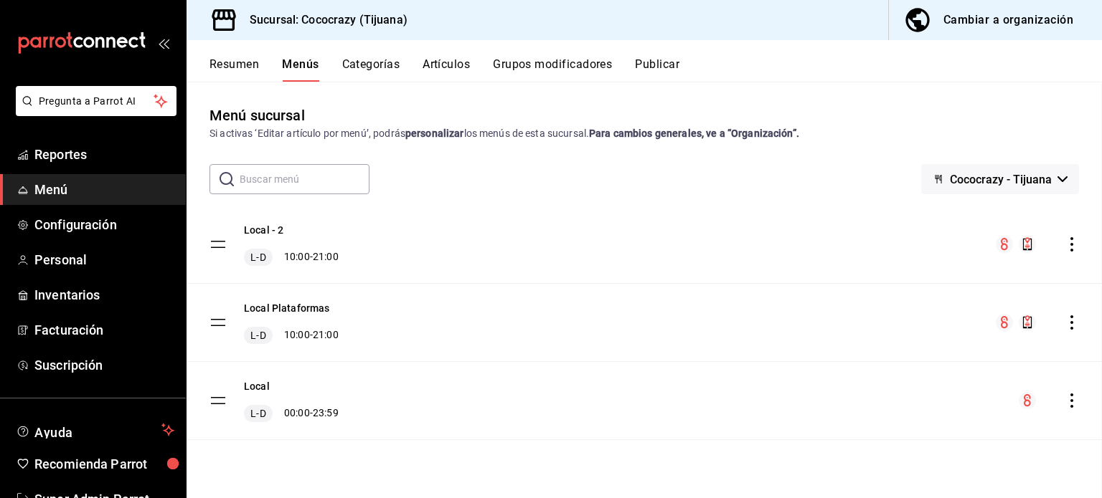
checkbox input "false"
click at [1024, 402] on icon "menu-maker-table" at bounding box center [1026, 400] width 7 height 12
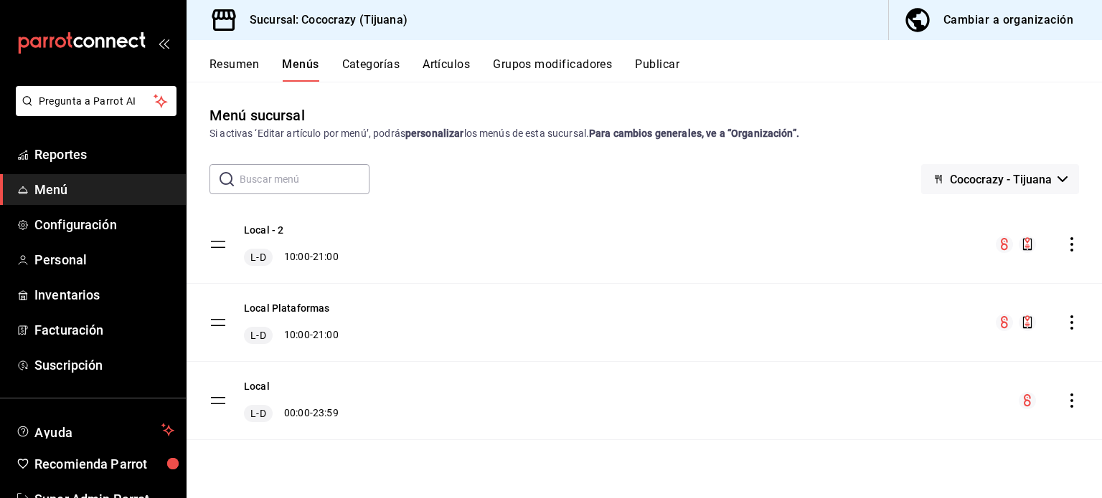
click at [213, 398] on tbody "Local - 2 L-D 10:00 - 21:00 Local Plataformas L-D 10:00 - 21:00 Local L-D 00:00…" at bounding box center [643, 323] width 915 height 235
drag, startPoint x: 213, startPoint y: 398, endPoint x: 250, endPoint y: 410, distance: 39.2
click at [250, 410] on span "L-D" at bounding box center [257, 414] width 21 height 14
click at [989, 16] on div "Cambiar a organización" at bounding box center [1008, 20] width 130 height 20
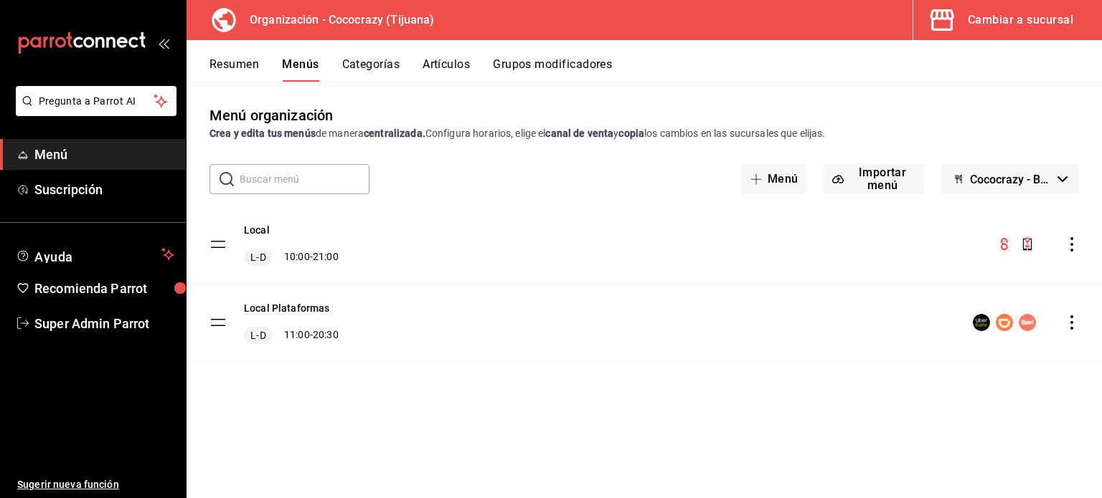
click at [300, 69] on button "Menús" at bounding box center [300, 69] width 37 height 24
click at [397, 70] on button "Categorías" at bounding box center [371, 69] width 58 height 24
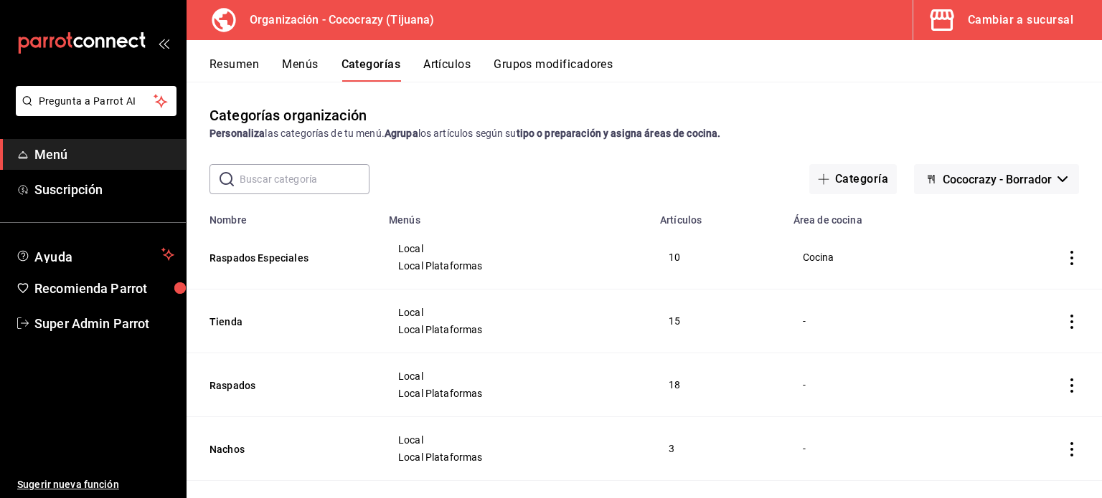
click at [295, 62] on button "Menús" at bounding box center [300, 69] width 36 height 24
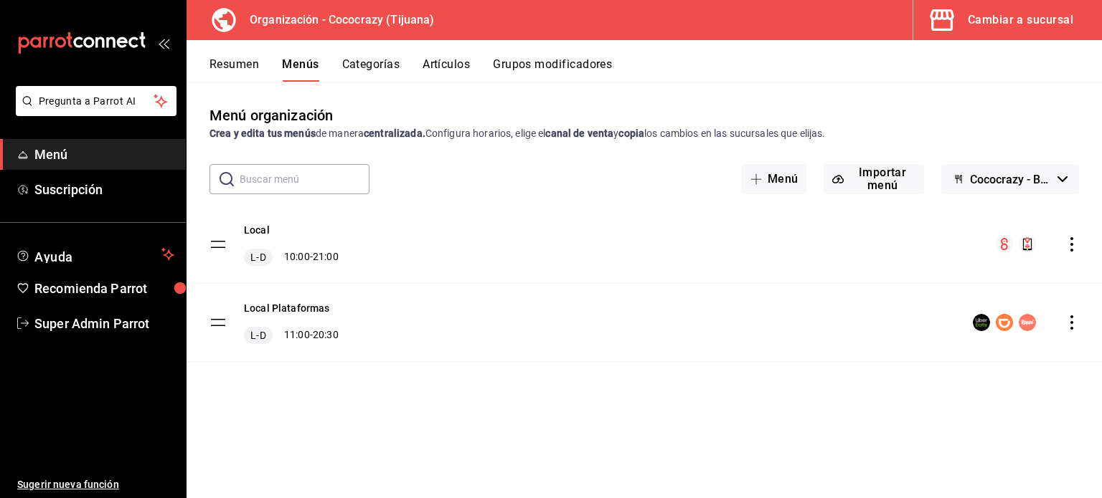
click at [1032, 10] on div "Cambiar a sucursal" at bounding box center [1019, 20] width 105 height 20
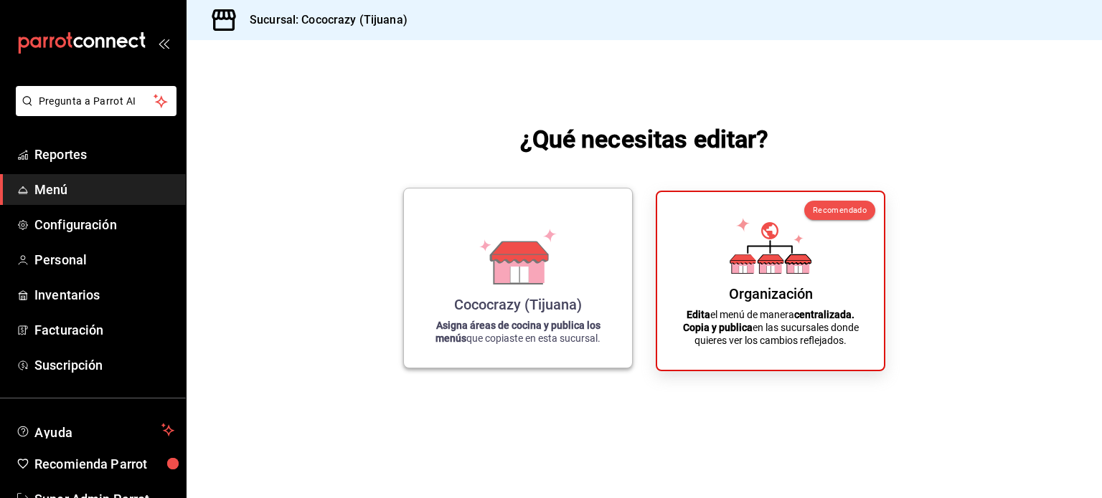
click at [600, 240] on div "Cococrazy (Tijuana) Asigna áreas de cocina y publica los menús que copiaste en …" at bounding box center [518, 278] width 194 height 156
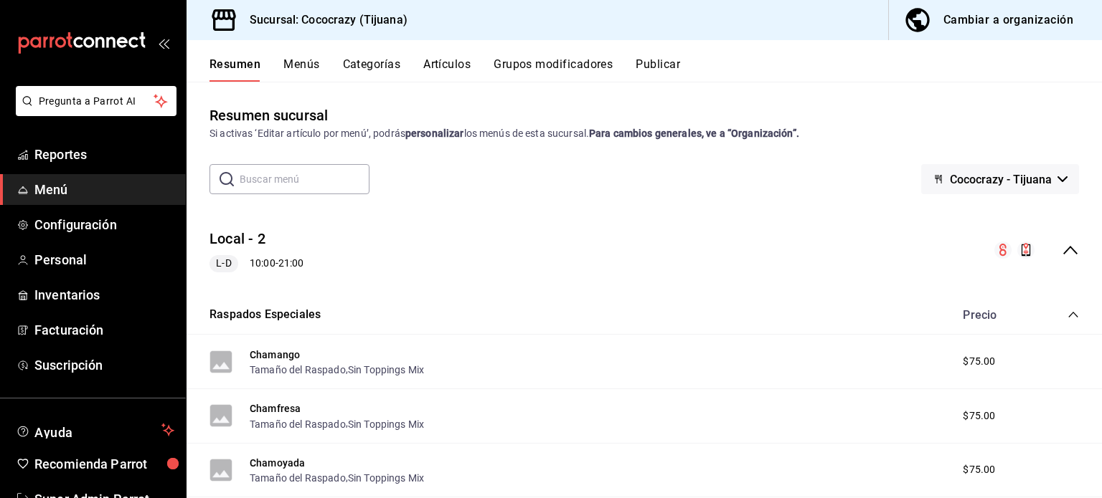
click at [310, 60] on button "Menús" at bounding box center [301, 69] width 36 height 24
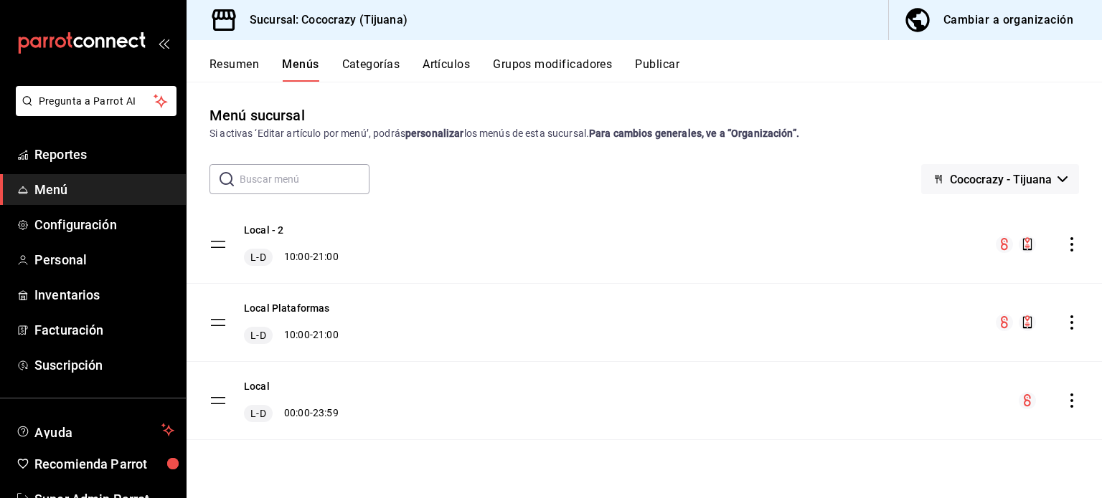
click at [1012, 188] on button "Cococrazy - Tijuana" at bounding box center [1000, 179] width 158 height 30
click at [1013, 230] on li "Cococrazy - Tijuana" at bounding box center [1000, 217] width 125 height 34
drag, startPoint x: 1070, startPoint y: 389, endPoint x: 1071, endPoint y: 397, distance: 8.6
click at [1071, 397] on div "Local L-D 00:00 - 23:59" at bounding box center [643, 400] width 915 height 77
click at [1071, 397] on icon "actions" at bounding box center [1071, 401] width 14 height 14
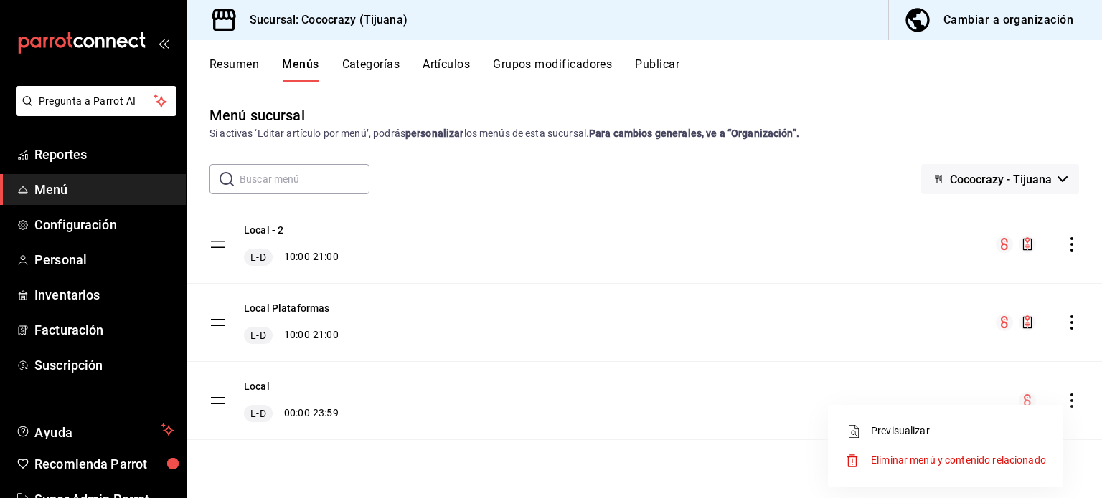
click at [896, 435] on span "Previsualizar" at bounding box center [958, 431] width 175 height 15
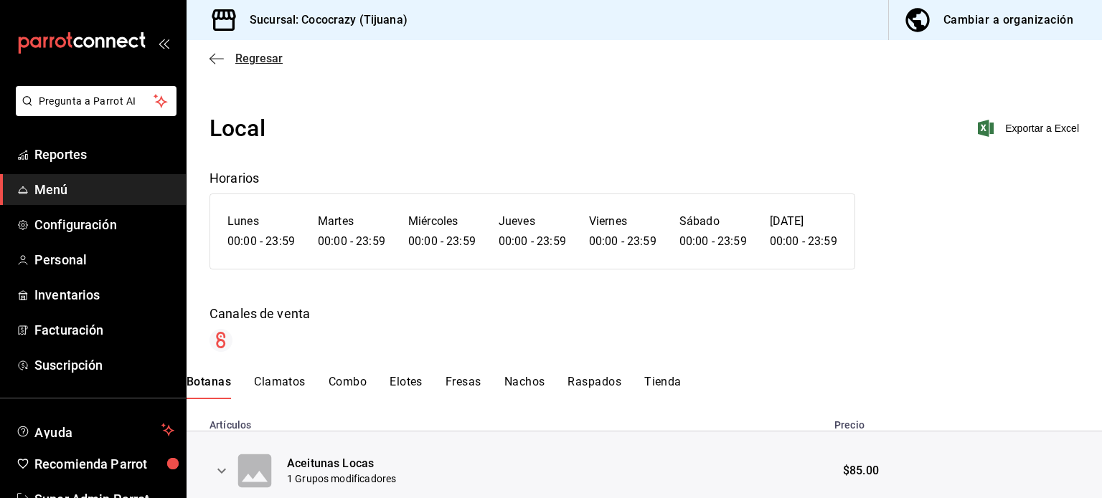
click at [211, 60] on icon "button" at bounding box center [216, 58] width 14 height 13
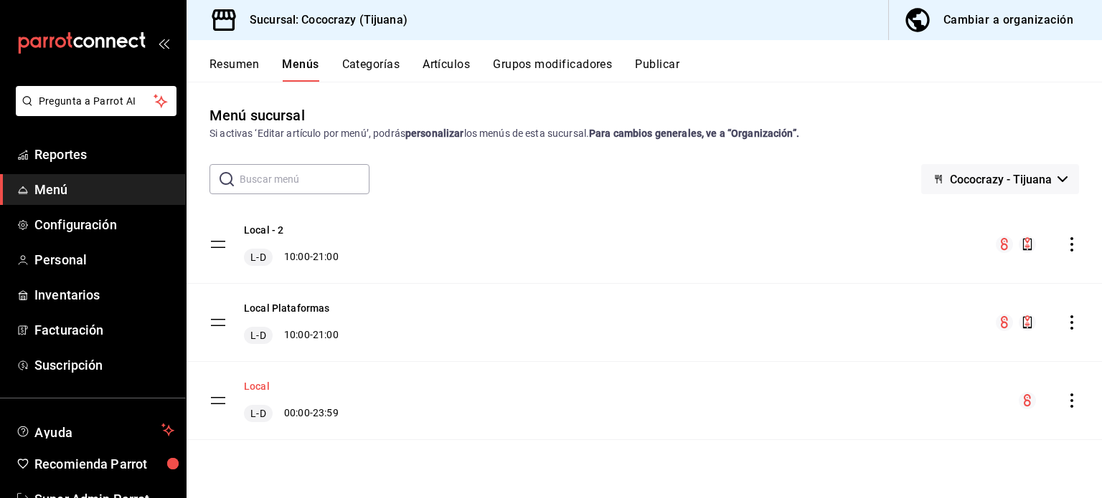
click at [258, 389] on button "Local" at bounding box center [257, 386] width 26 height 14
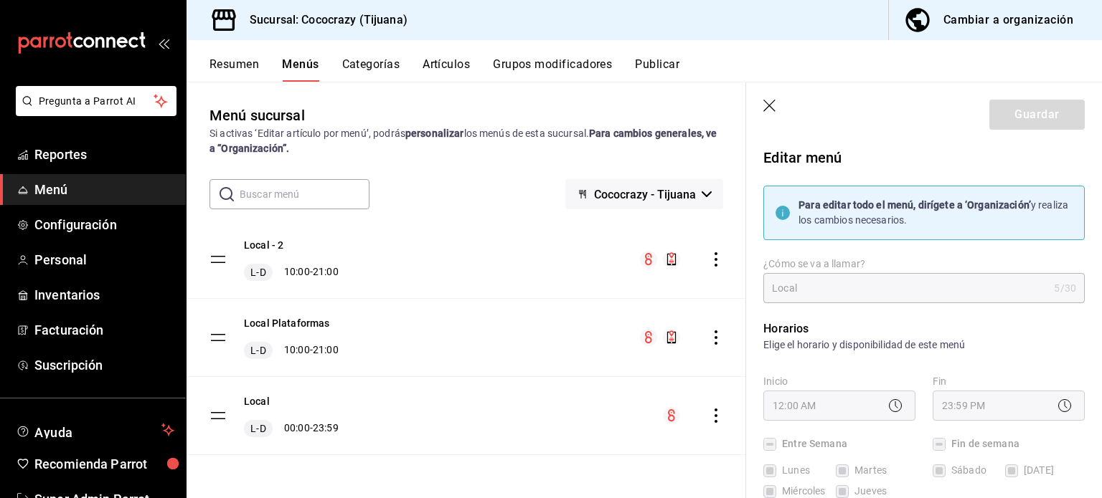
click at [767, 104] on icon "button" at bounding box center [769, 106] width 12 height 12
checkbox input "false"
type input "1758912827603"
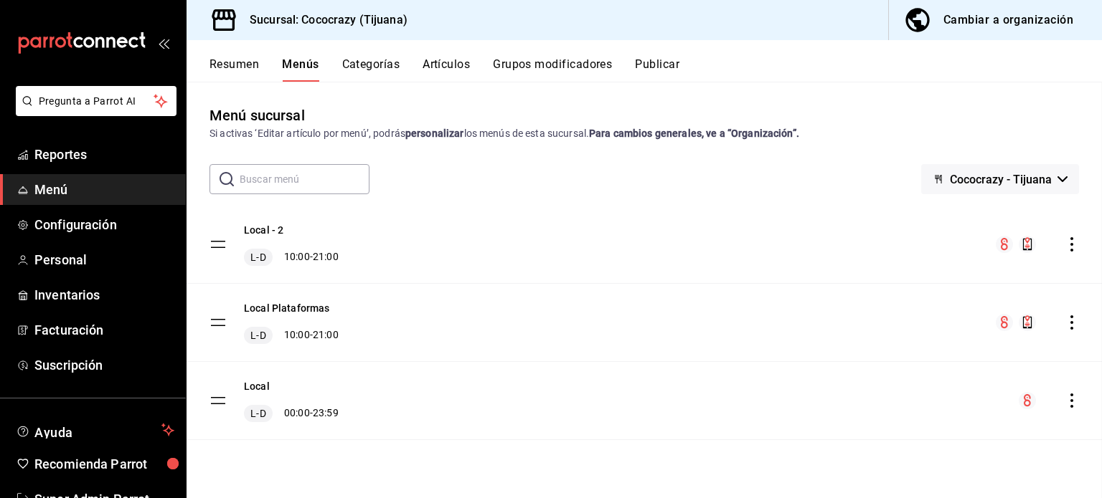
checkbox input "false"
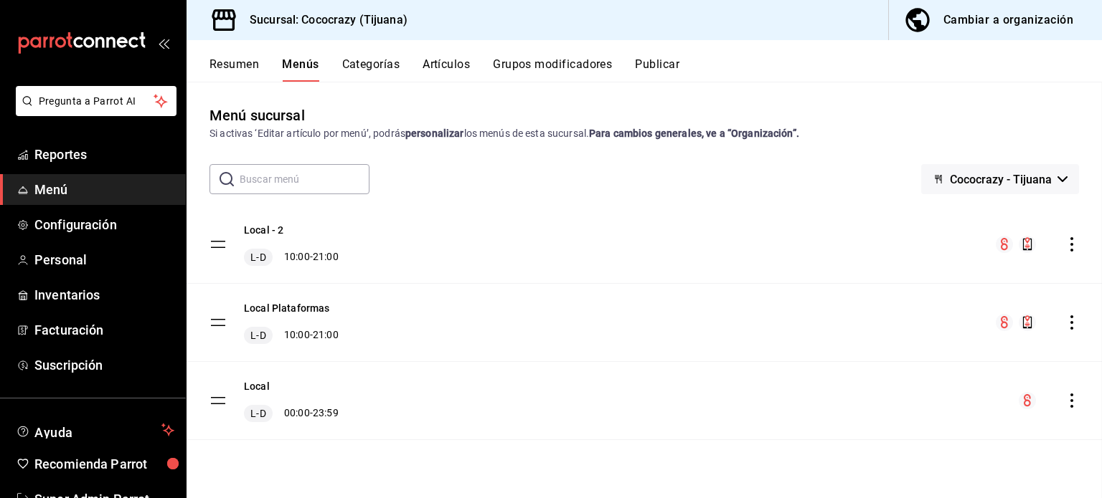
checkbox input "false"
click at [1070, 244] on icon "actions" at bounding box center [1071, 244] width 3 height 14
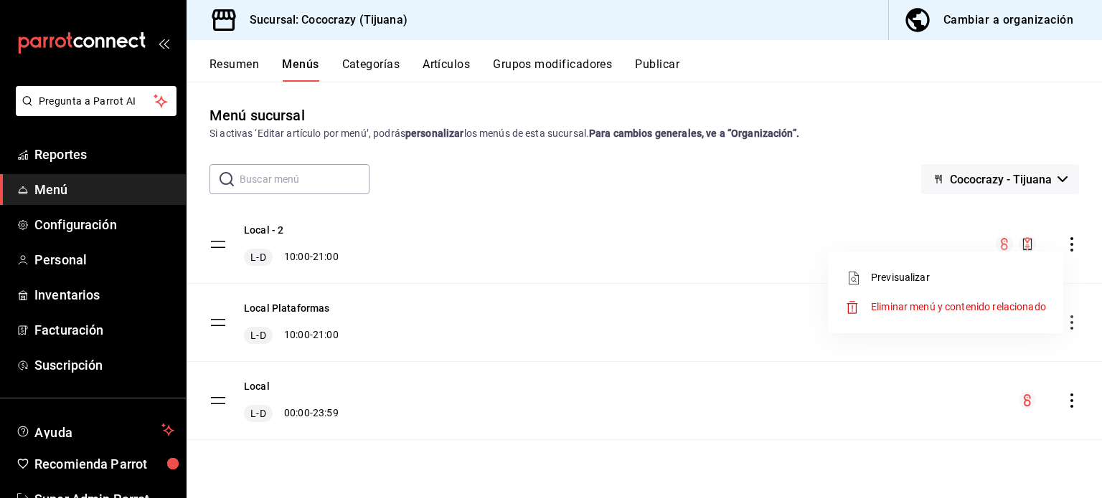
click at [641, 71] on div at bounding box center [551, 249] width 1102 height 498
click at [651, 68] on button "Publicar" at bounding box center [657, 69] width 44 height 24
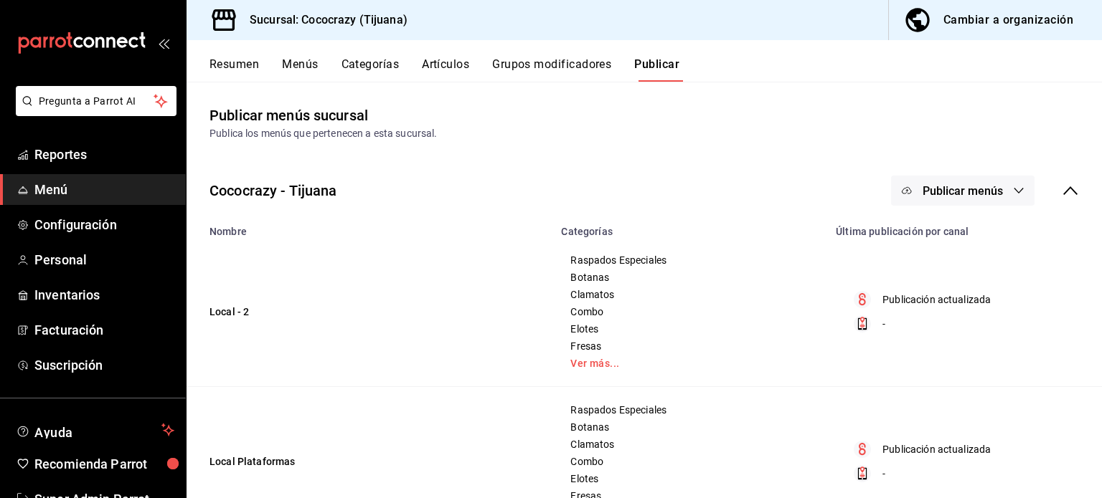
click at [999, 194] on button "Publicar menús" at bounding box center [962, 191] width 143 height 30
click at [1053, 189] on div at bounding box center [551, 249] width 1102 height 498
click at [1063, 191] on icon at bounding box center [1070, 190] width 14 height 9
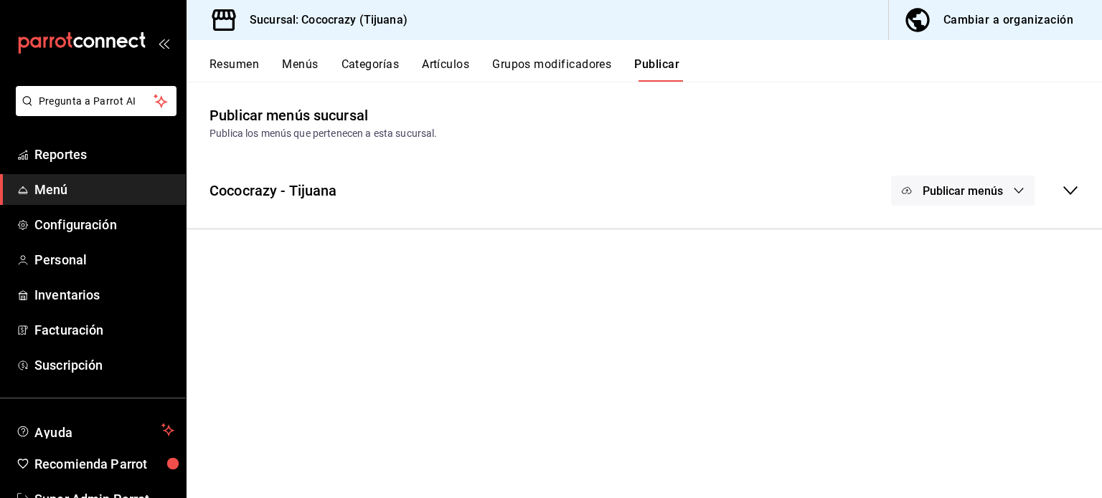
click at [1056, 191] on div "Publicar menús" at bounding box center [985, 191] width 188 height 30
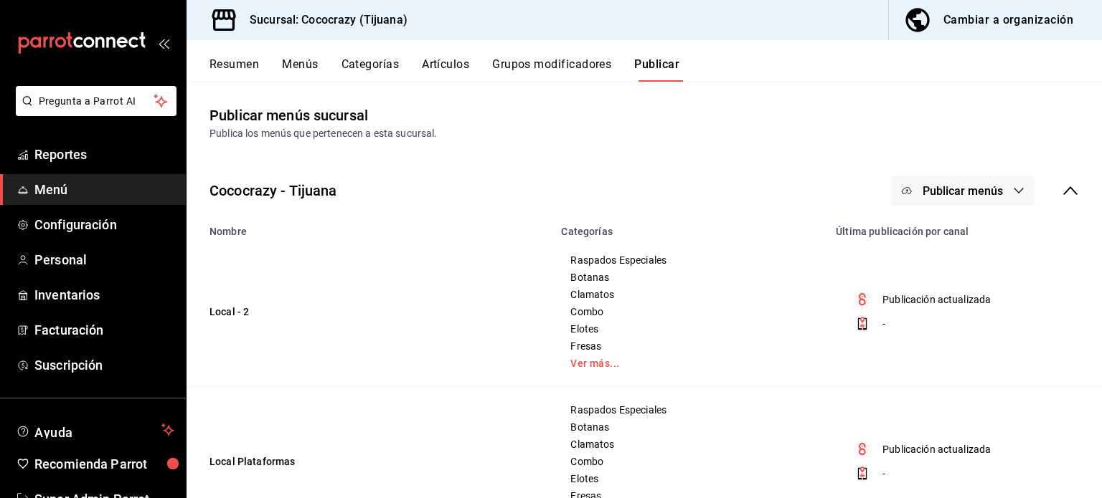
click at [1013, 185] on icon "button" at bounding box center [1018, 190] width 11 height 11
click at [1010, 185] on div at bounding box center [551, 249] width 1102 height 498
